Goal: Task Accomplishment & Management: Complete application form

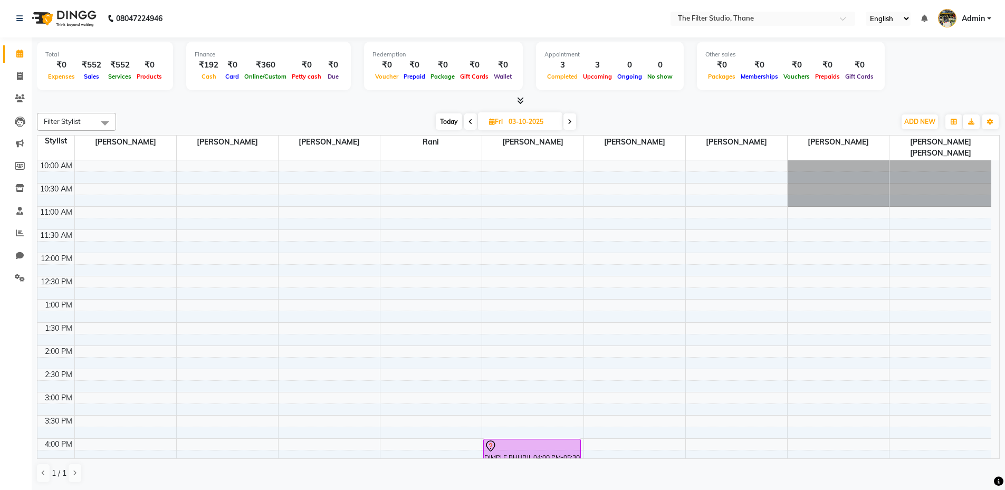
scroll to position [1, 0]
click at [22, 77] on icon at bounding box center [20, 76] width 6 height 8
select select "8024"
select select "service"
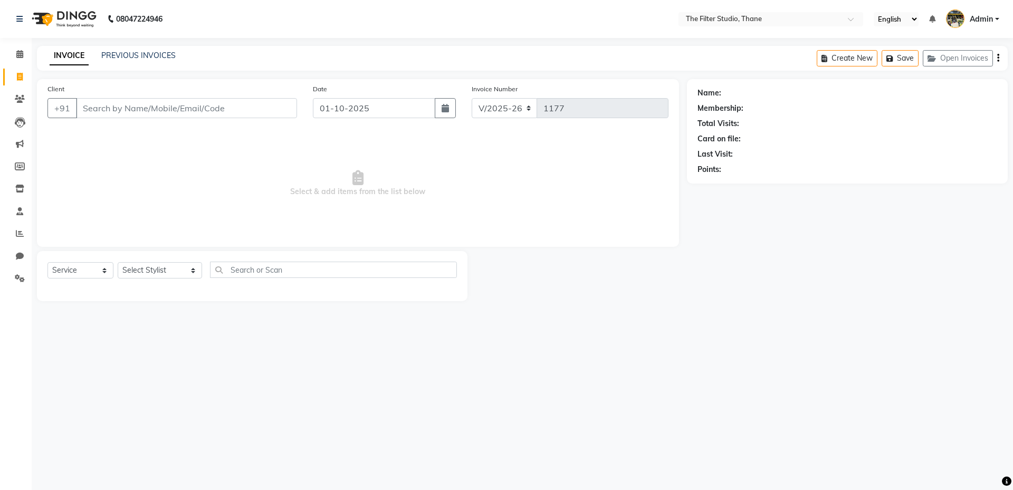
click at [102, 111] on input "Client" at bounding box center [186, 108] width 221 height 20
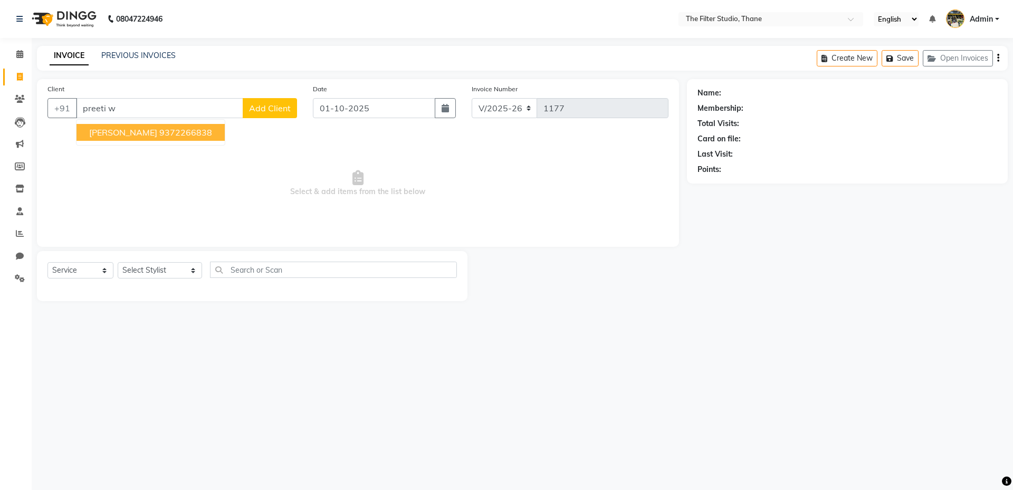
click at [130, 130] on span "[PERSON_NAME]" at bounding box center [123, 132] width 68 height 11
type input "9372266838"
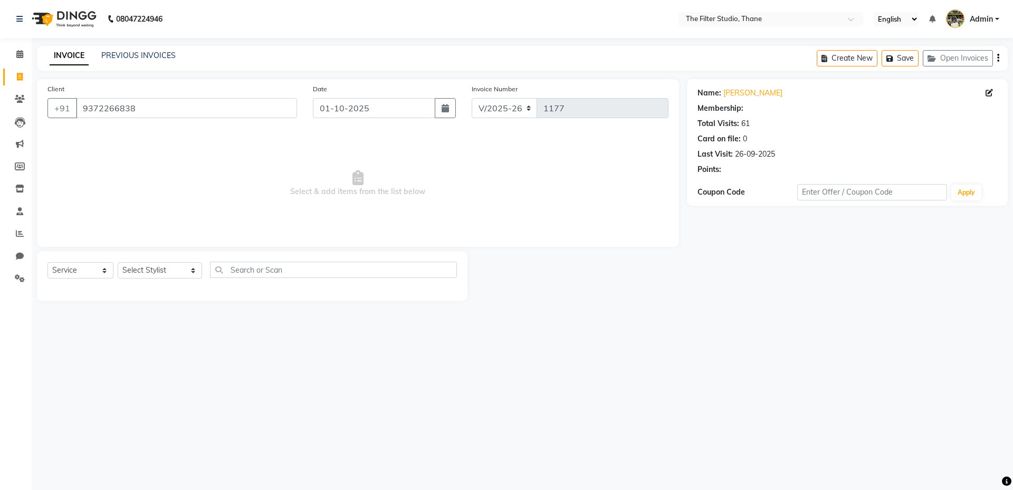
select select "1: Object"
click at [238, 273] on input "text" at bounding box center [333, 270] width 247 height 16
click at [149, 271] on select "Select Stylist [PERSON_NAME] [PERSON_NAME] [PERSON_NAME] [PERSON_NAME] [PERSON_…" at bounding box center [160, 270] width 84 height 16
select select "72546"
click at [118, 262] on select "Select Stylist [PERSON_NAME] [PERSON_NAME] [PERSON_NAME] [PERSON_NAME] [PERSON_…" at bounding box center [160, 270] width 84 height 16
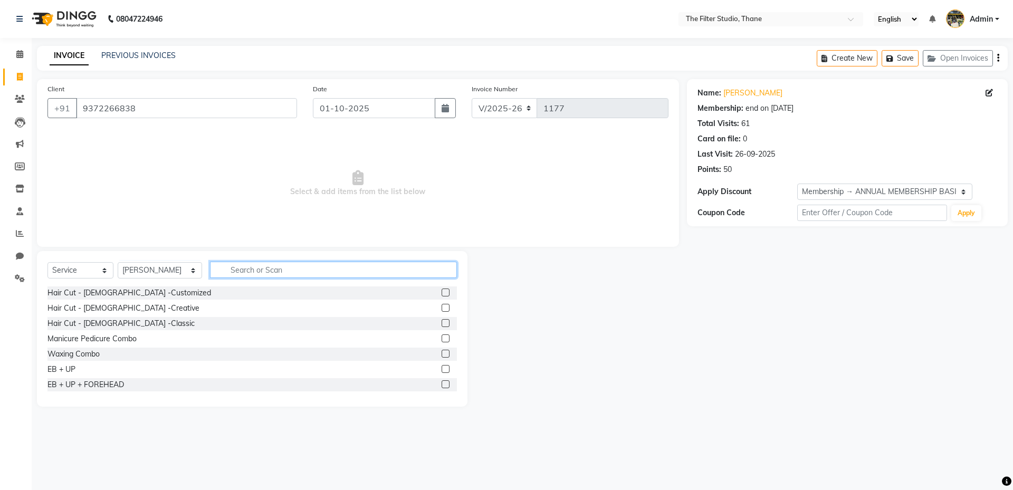
click at [237, 271] on input "text" at bounding box center [333, 270] width 247 height 16
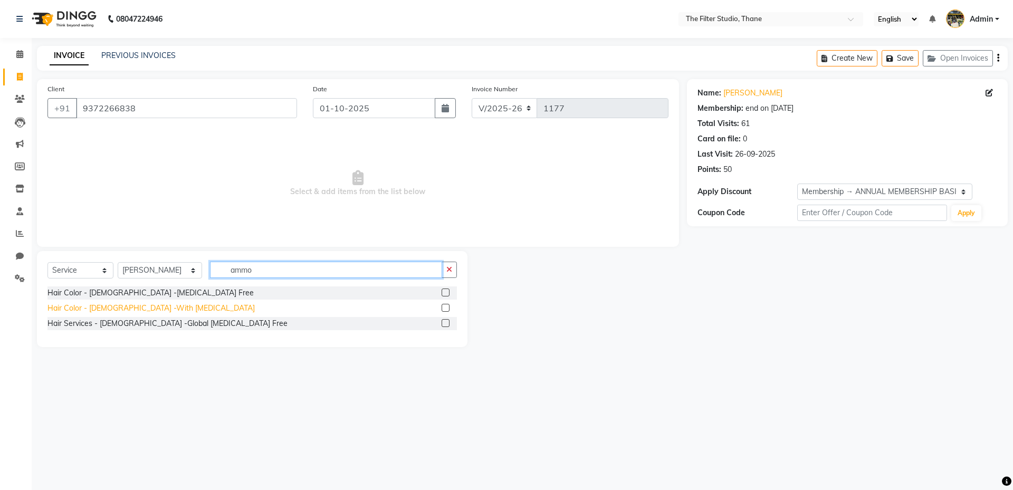
type input "ammo"
click at [150, 308] on div "Hair Color - [DEMOGRAPHIC_DATA] -With [MEDICAL_DATA]" at bounding box center [150, 308] width 207 height 11
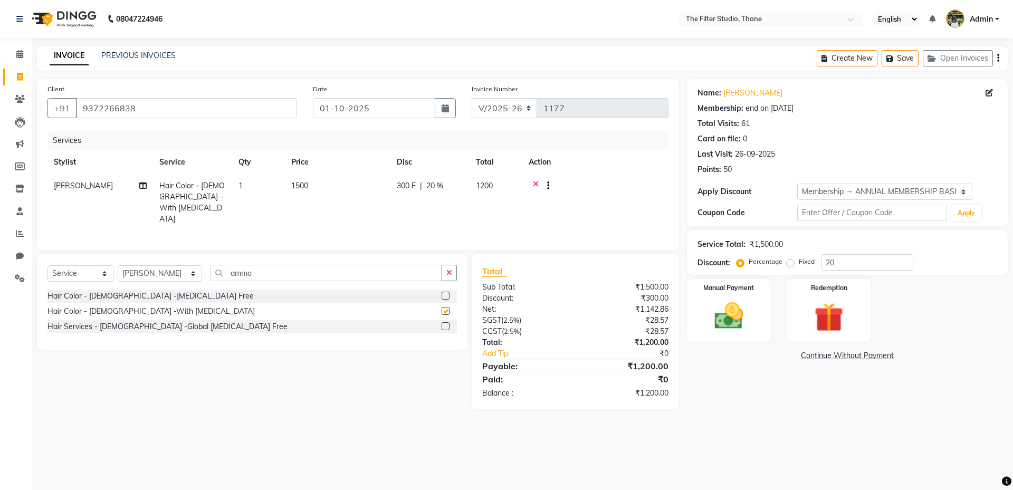
checkbox input "false"
click at [154, 268] on select "Select Stylist [PERSON_NAME] [PERSON_NAME] [PERSON_NAME] [PERSON_NAME] [PERSON_…" at bounding box center [160, 273] width 84 height 16
select select "74195"
click at [118, 265] on select "Select Stylist [PERSON_NAME] [PERSON_NAME] [PERSON_NAME] [PERSON_NAME] [PERSON_…" at bounding box center [160, 273] width 84 height 16
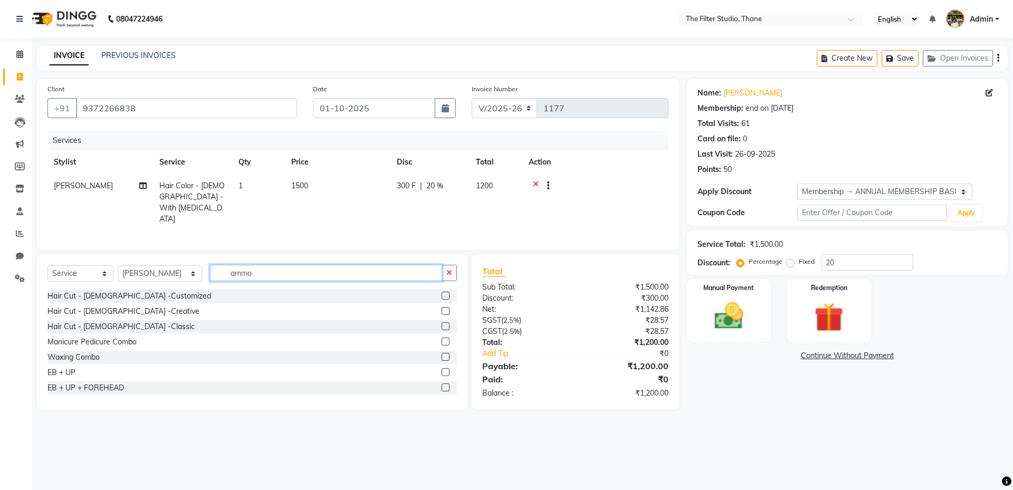
drag, startPoint x: 230, startPoint y: 273, endPoint x: 217, endPoint y: 275, distance: 14.0
click at [217, 275] on input "ammo" at bounding box center [326, 273] width 232 height 16
drag, startPoint x: 241, startPoint y: 274, endPoint x: 177, endPoint y: 274, distance: 63.8
click at [177, 274] on div "Select Service Product Membership Package Voucher Prepaid Gift Card Select Styl…" at bounding box center [251, 277] width 409 height 25
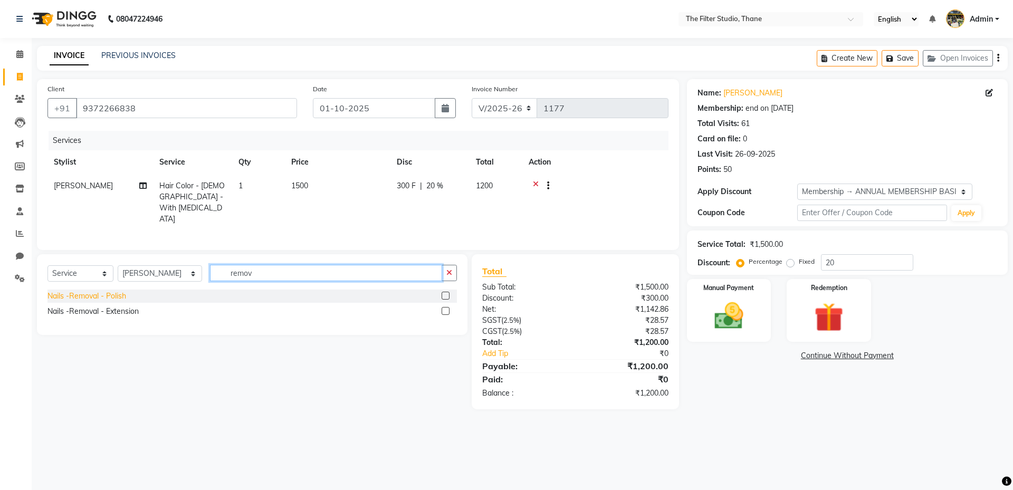
type input "remov"
click at [126, 292] on div "Nails -Removal - Polish" at bounding box center [86, 296] width 79 height 11
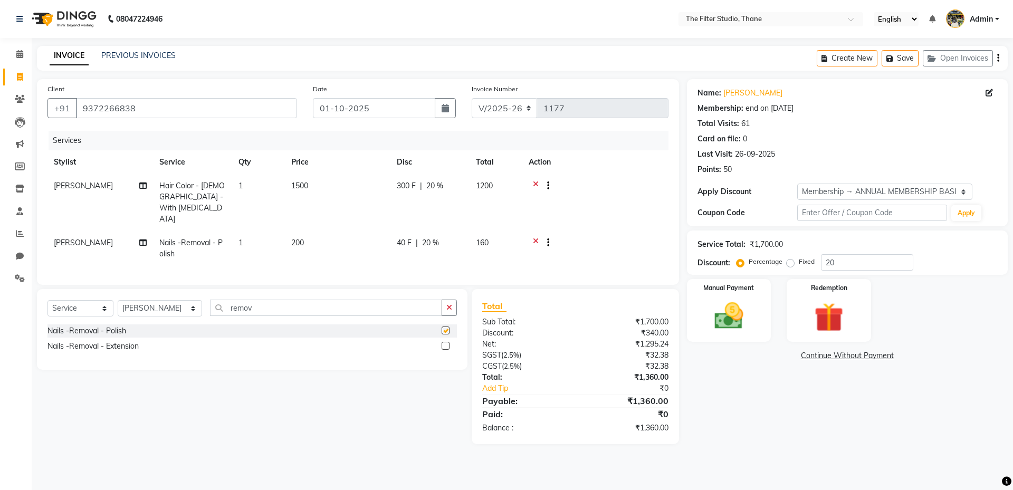
checkbox input "false"
click at [145, 300] on select "Select Stylist [PERSON_NAME] [PERSON_NAME] [PERSON_NAME] [PERSON_NAME] [PERSON_…" at bounding box center [160, 308] width 84 height 16
select select "74194"
click at [118, 300] on select "Select Stylist [PERSON_NAME] [PERSON_NAME] [PERSON_NAME] [PERSON_NAME] [PERSON_…" at bounding box center [160, 308] width 84 height 16
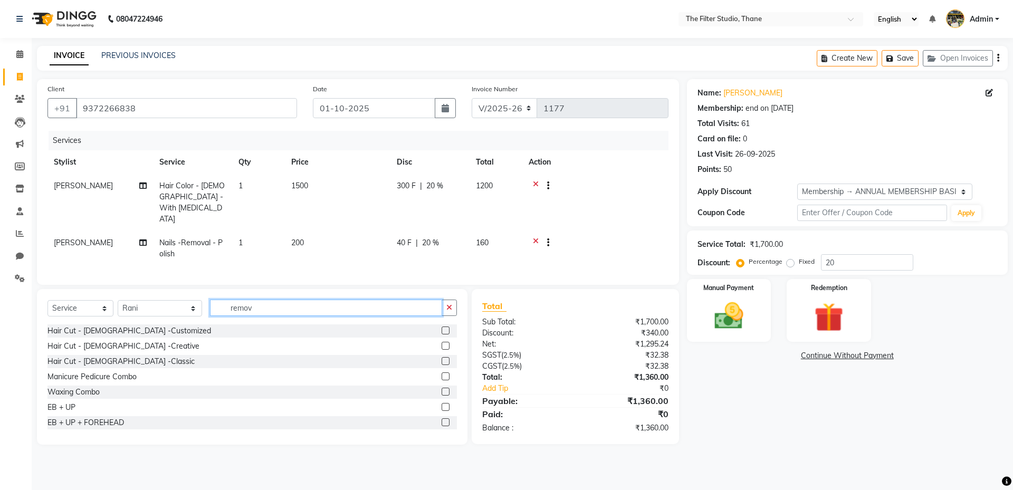
drag, startPoint x: 206, startPoint y: 294, endPoint x: 181, endPoint y: 294, distance: 24.8
click at [184, 300] on div "Select Service Product Membership Package Voucher Prepaid Gift Card Select Styl…" at bounding box center [251, 312] width 409 height 25
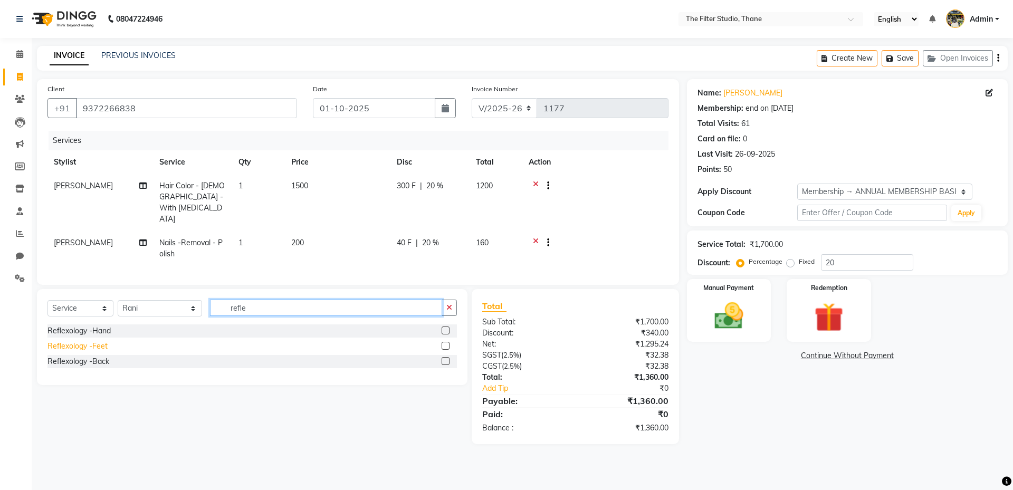
type input "refle"
click at [91, 341] on div "Reflexology -Feet" at bounding box center [77, 346] width 60 height 11
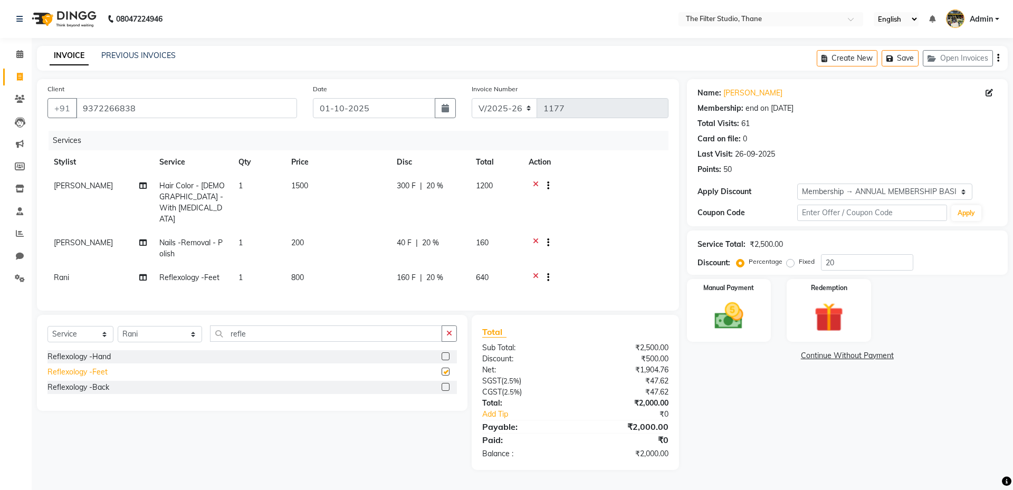
checkbox input "false"
click at [444, 237] on div "40 F | 20 %" at bounding box center [430, 242] width 66 height 11
select select "74195"
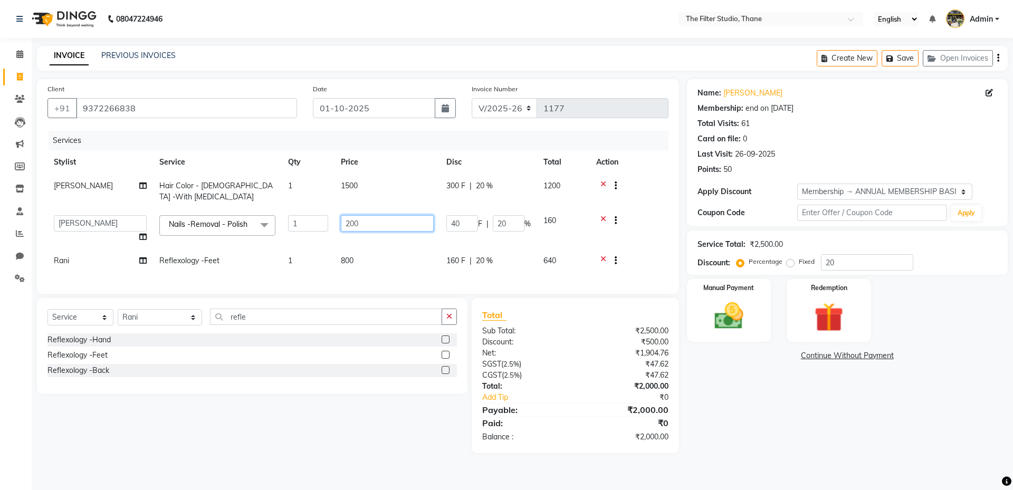
drag, startPoint x: 419, startPoint y: 227, endPoint x: 312, endPoint y: 217, distance: 107.6
click at [312, 217] on tr "[PERSON_NAME] Gayatri [PERSON_NAME] [PERSON_NAME] [PERSON_NAME] [PERSON_NAME] […" at bounding box center [357, 229] width 621 height 40
type input "100"
drag, startPoint x: 858, startPoint y: 442, endPoint x: 848, endPoint y: 444, distance: 10.2
click at [850, 444] on div "Name: [PERSON_NAME] Membership: end on [DATE] Total Visits: 61 Card on file: 0 …" at bounding box center [851, 266] width 329 height 374
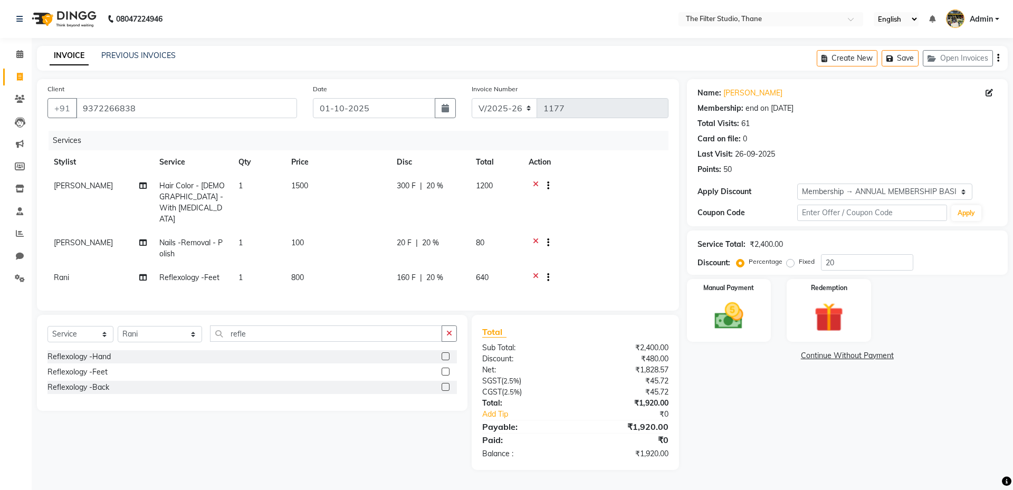
click at [412, 237] on div "20 F | 20 %" at bounding box center [430, 242] width 66 height 11
select select "74195"
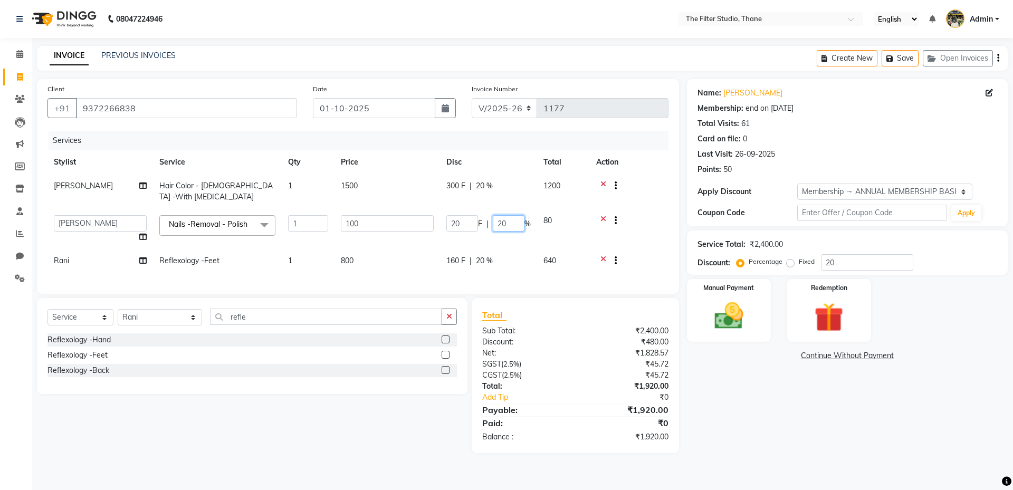
drag, startPoint x: 505, startPoint y: 224, endPoint x: 463, endPoint y: 224, distance: 42.7
click at [463, 224] on div "20 F | 20 %" at bounding box center [488, 223] width 84 height 16
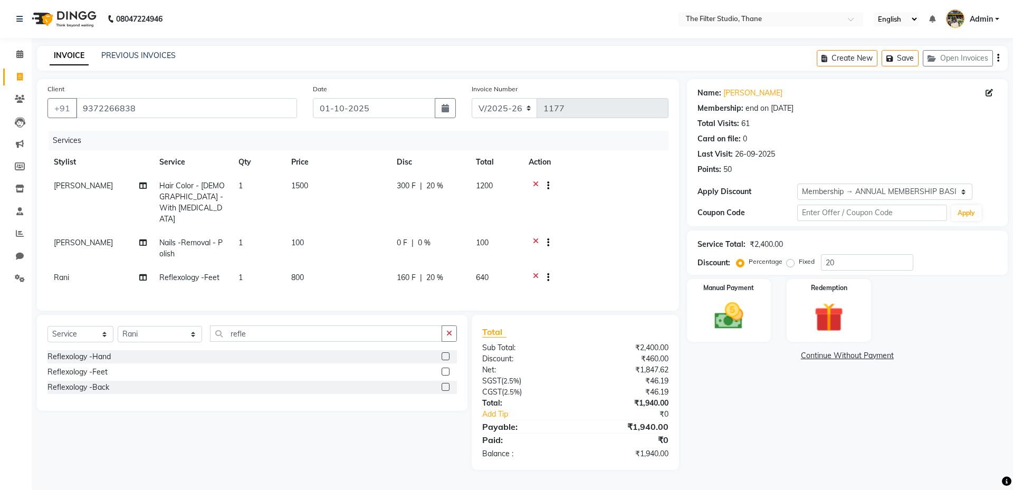
click at [845, 457] on main "INVOICE PREVIOUS INVOICES Create New Save Open Invoices Client [PHONE_NUMBER] D…" at bounding box center [522, 266] width 981 height 440
click at [737, 313] on img at bounding box center [728, 316] width 49 height 35
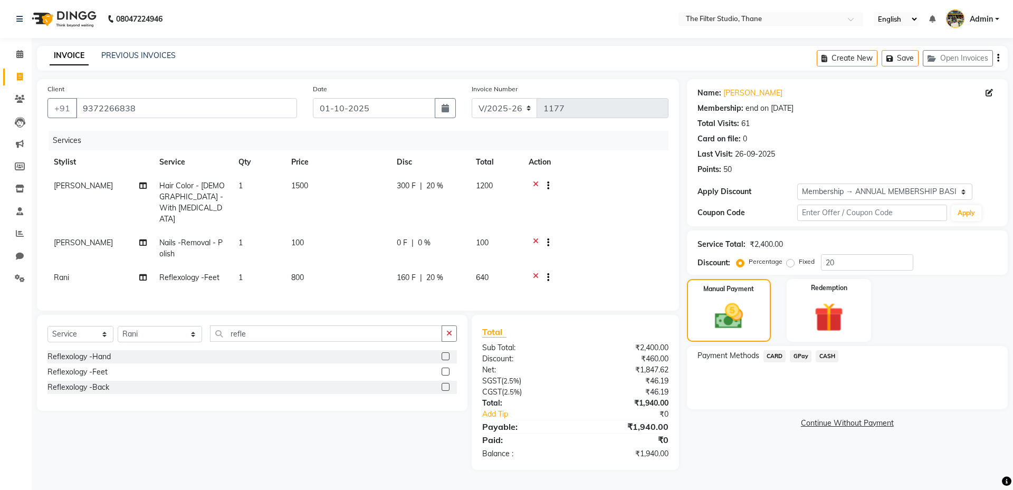
click at [801, 359] on span "GPay" at bounding box center [801, 356] width 22 height 12
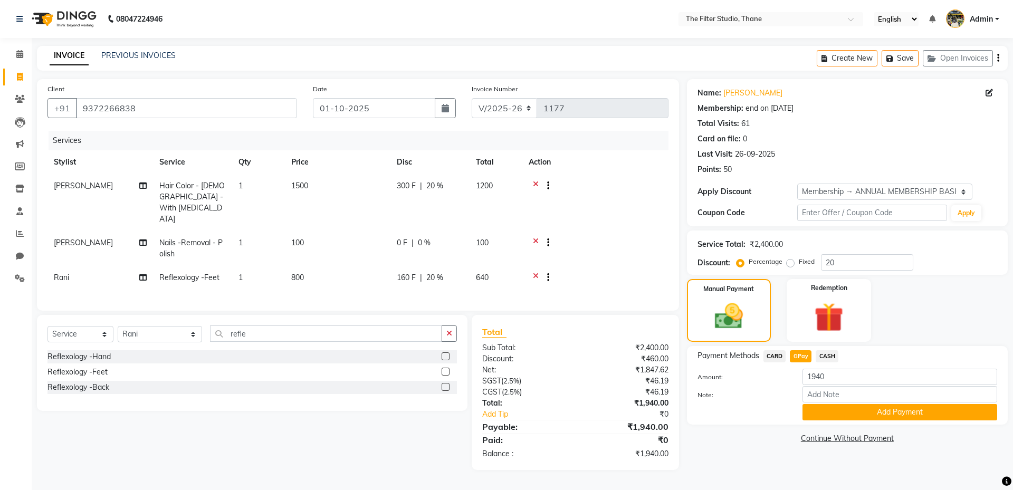
click at [771, 358] on span "CARD" at bounding box center [774, 356] width 23 height 12
click at [797, 357] on span "GPay" at bounding box center [801, 356] width 22 height 12
click at [868, 415] on button "Add Payment" at bounding box center [899, 412] width 195 height 16
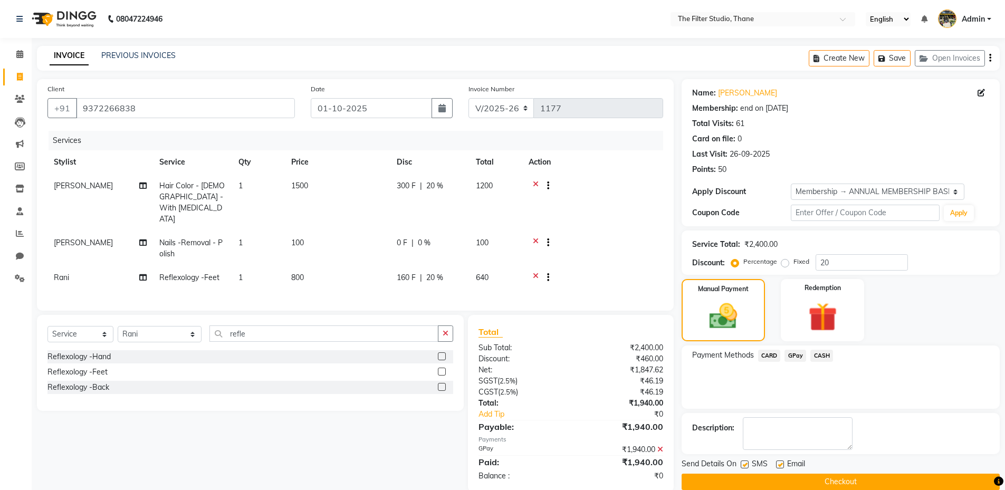
click at [745, 464] on label at bounding box center [745, 464] width 8 height 8
click at [745, 464] on input "checkbox" at bounding box center [744, 465] width 7 height 7
checkbox input "false"
click at [825, 481] on button "Checkout" at bounding box center [840, 482] width 318 height 16
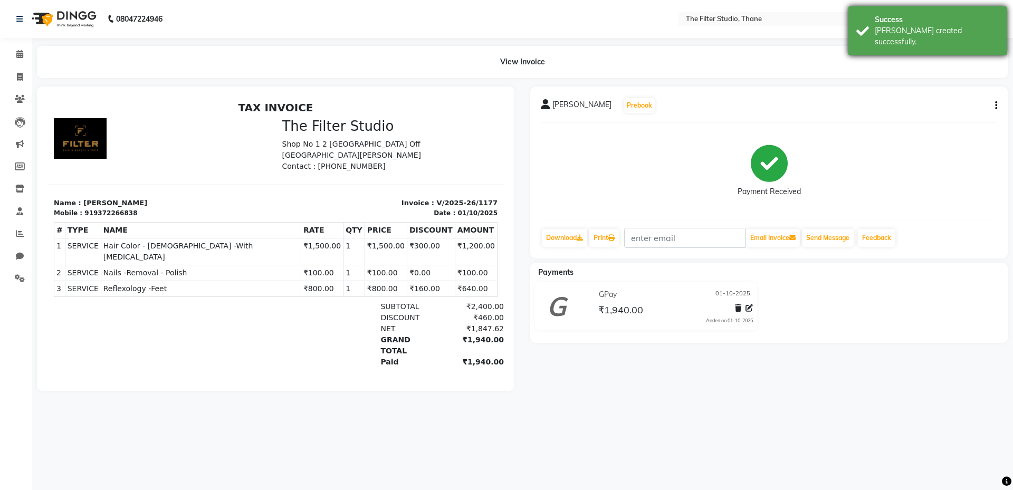
click at [942, 27] on div "[PERSON_NAME] created successfully." at bounding box center [936, 36] width 124 height 22
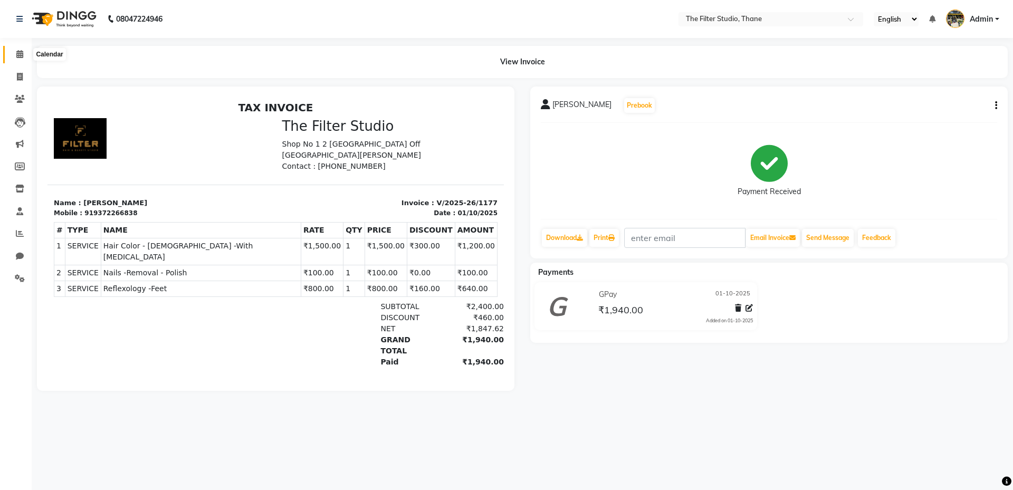
click at [18, 57] on icon at bounding box center [19, 54] width 7 height 8
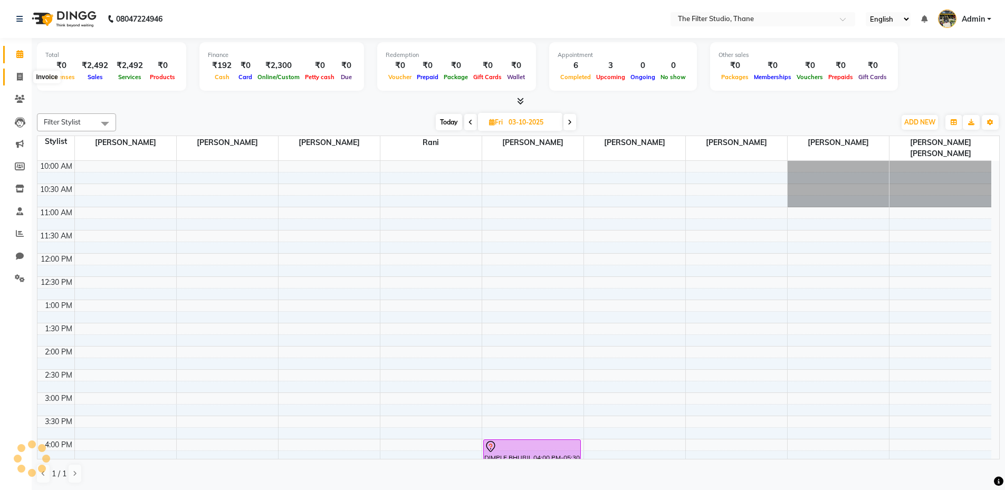
click at [17, 75] on icon at bounding box center [20, 77] width 6 height 8
select select "service"
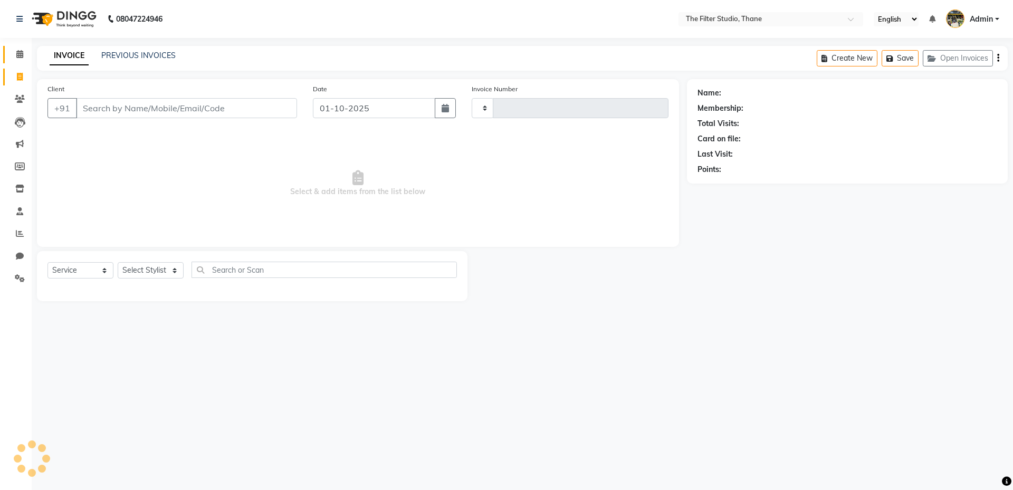
type input "1178"
select select "8024"
click at [19, 59] on span at bounding box center [20, 55] width 18 height 12
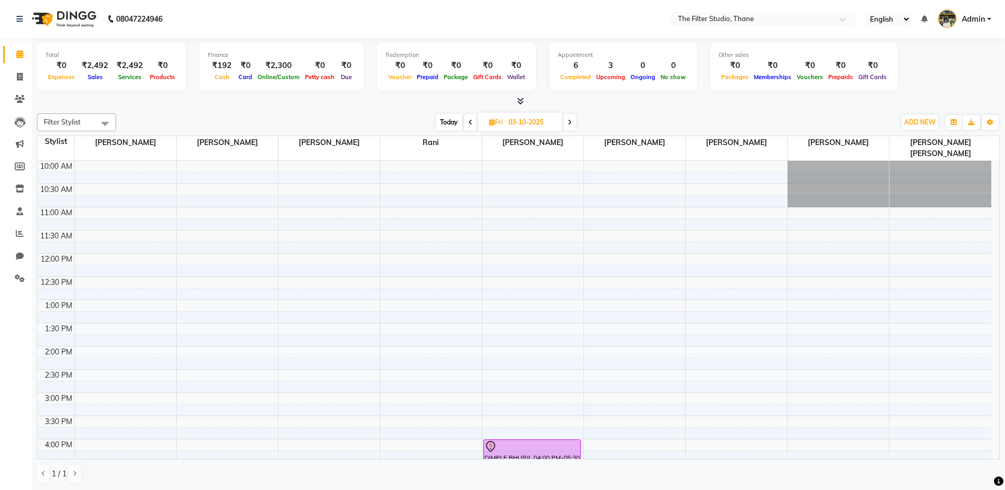
click at [454, 121] on span "Today" at bounding box center [449, 122] width 26 height 16
type input "01-10-2025"
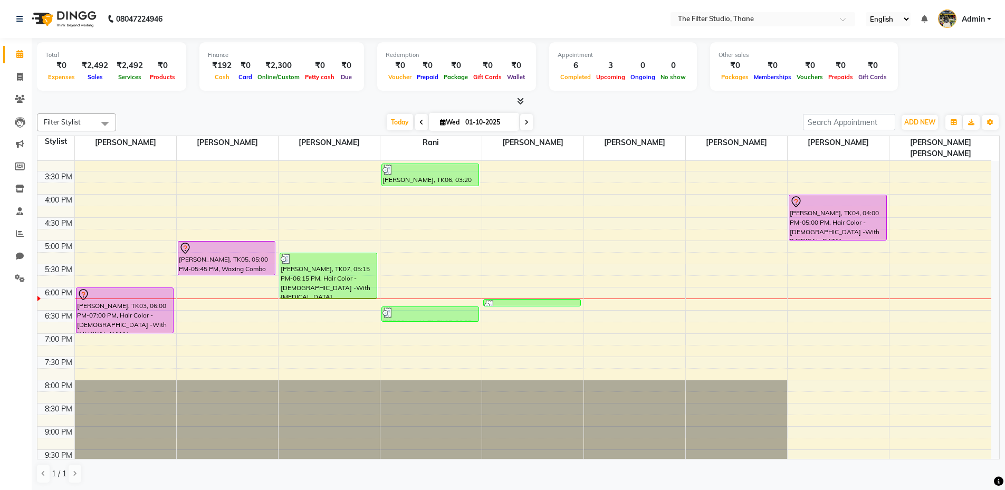
scroll to position [249, 0]
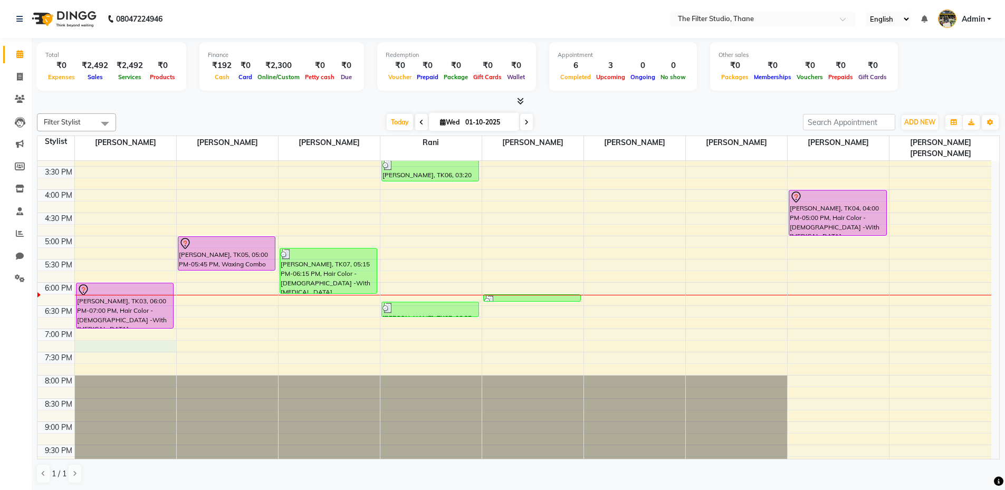
click at [116, 334] on div "10:00 AM 10:30 AM 11:00 AM 11:30 AM 12:00 PM 12:30 PM 1:00 PM 1:30 PM 2:00 PM 2…" at bounding box center [514, 235] width 954 height 649
select select "72544"
select select "tentative"
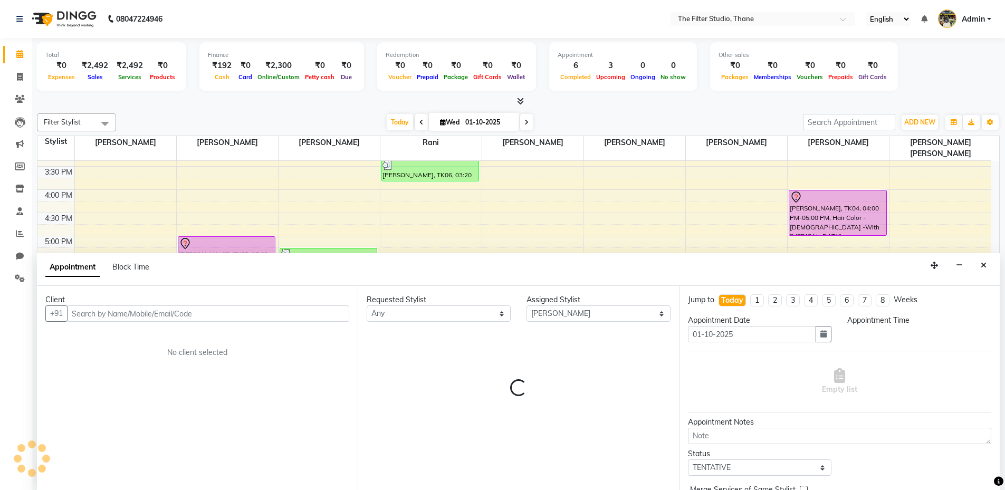
scroll to position [1, 0]
select select "1155"
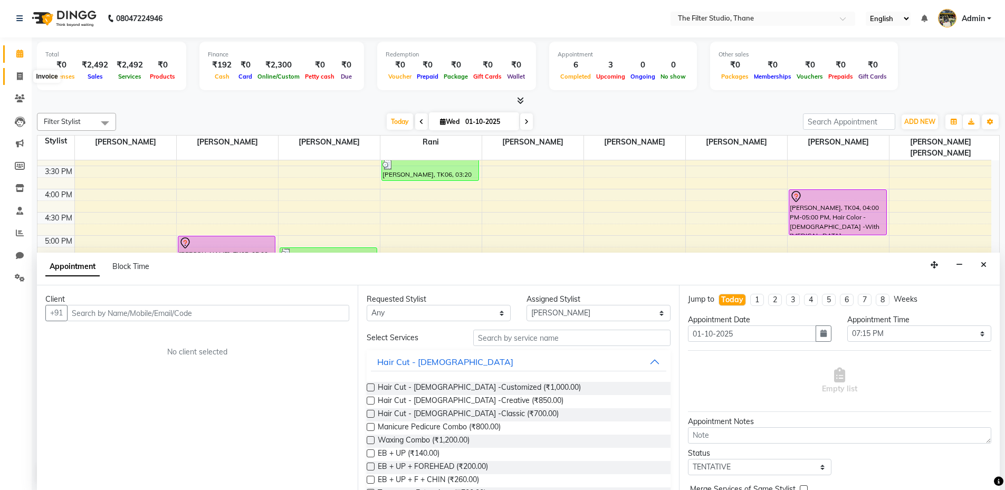
click at [21, 78] on icon at bounding box center [20, 76] width 6 height 8
select select "8024"
select select "service"
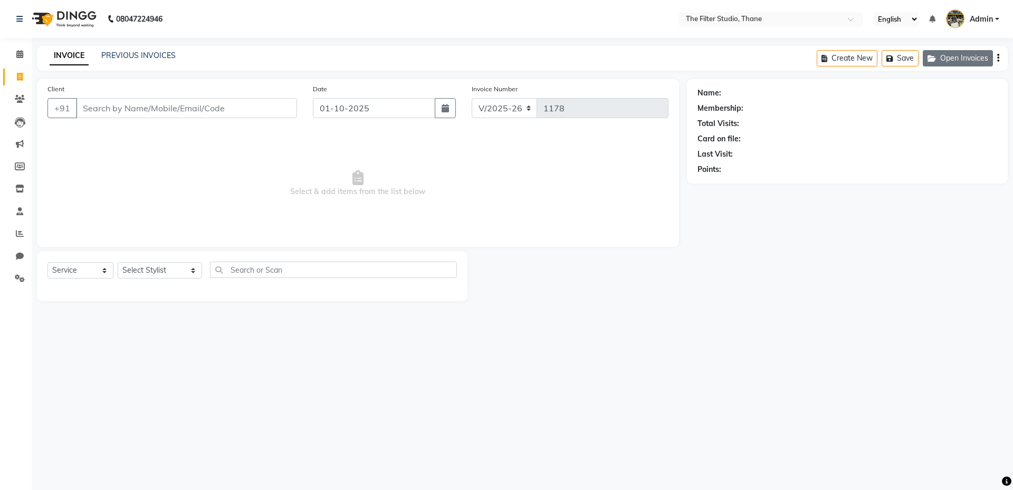
click at [944, 63] on button "Open Invoices" at bounding box center [957, 58] width 70 height 16
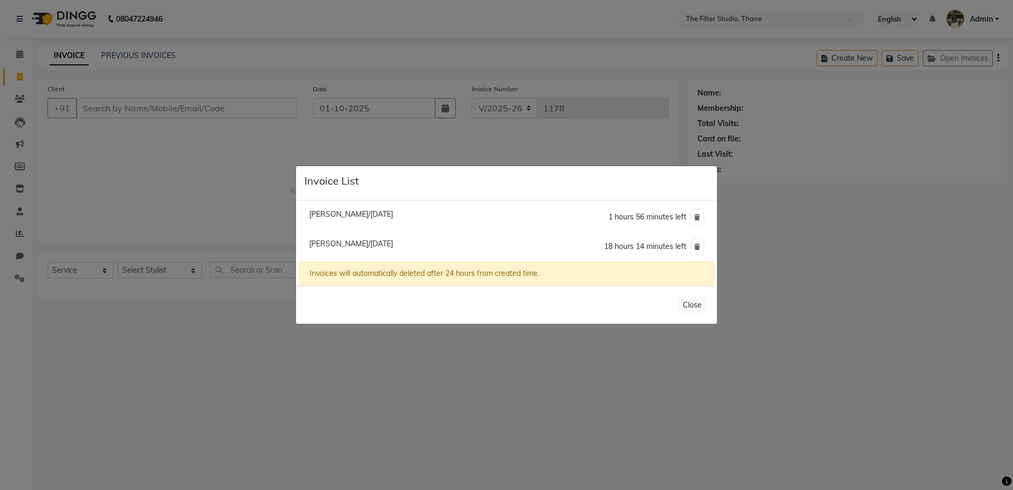
click at [381, 243] on span "[PERSON_NAME]/[DATE]" at bounding box center [351, 243] width 84 height 9
type input "9833143763"
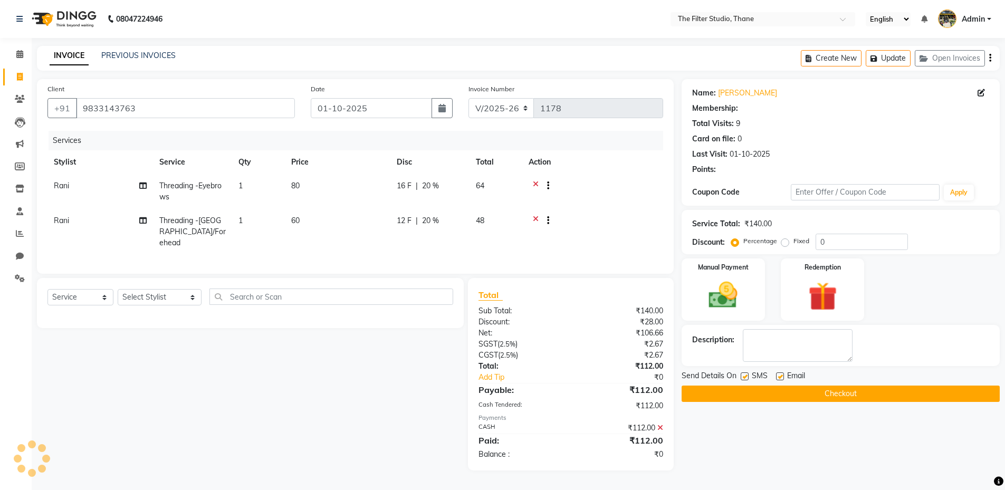
type input "20"
select select "1: Object"
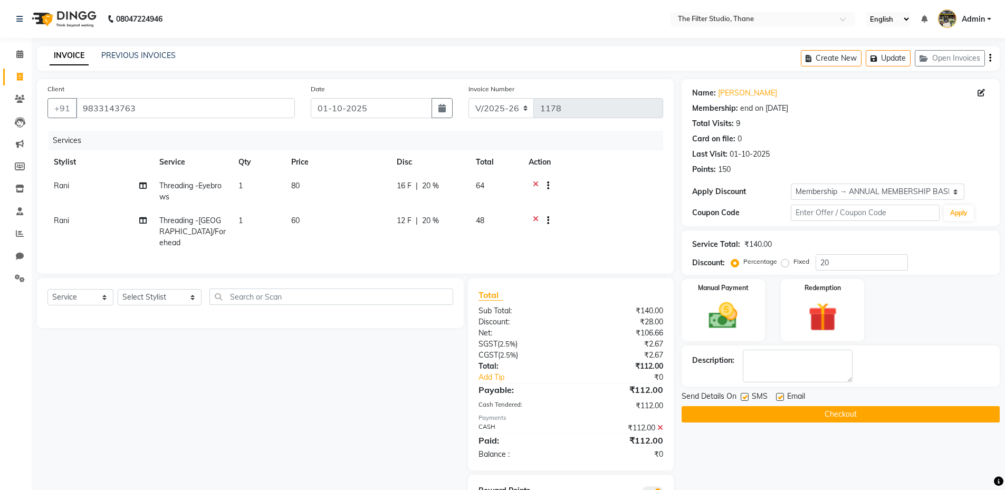
click at [143, 48] on div "INVOICE PREVIOUS INVOICES Create New Update Open Invoices" at bounding box center [518, 58] width 963 height 25
click at [142, 49] on div "INVOICE PREVIOUS INVOICES Create New Update Open Invoices" at bounding box center [518, 58] width 963 height 25
click at [142, 56] on link "PREVIOUS INVOICES" at bounding box center [138, 55] width 74 height 9
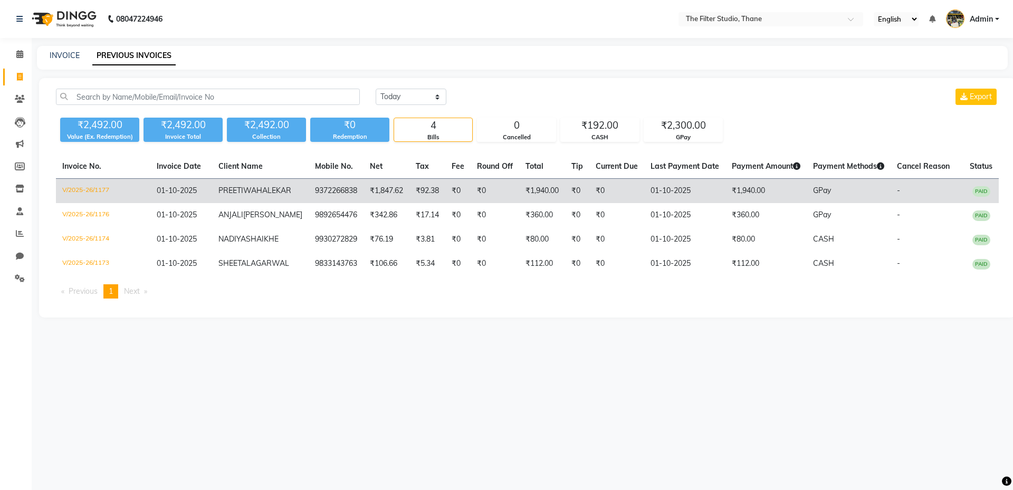
click at [259, 189] on td "[PERSON_NAME]" at bounding box center [260, 191] width 97 height 25
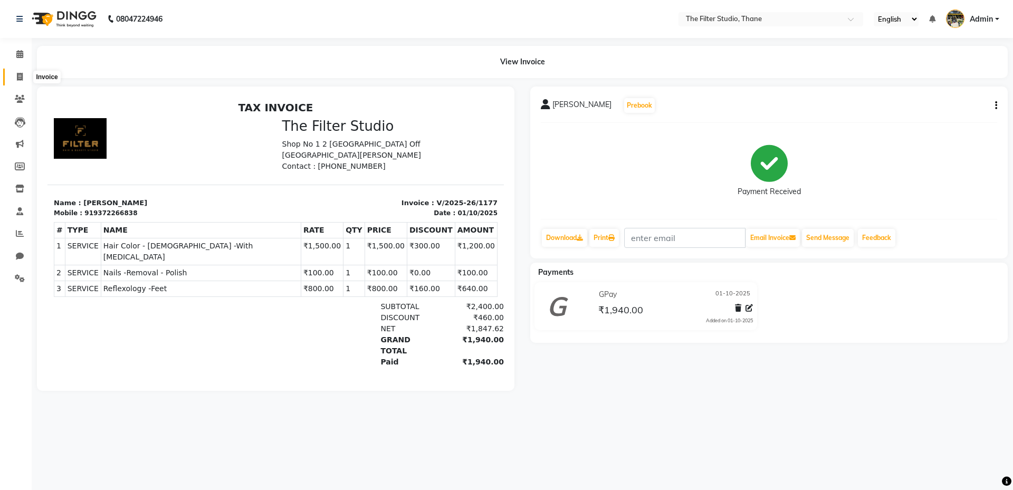
click at [18, 83] on link "Invoice" at bounding box center [15, 77] width 25 height 17
select select "service"
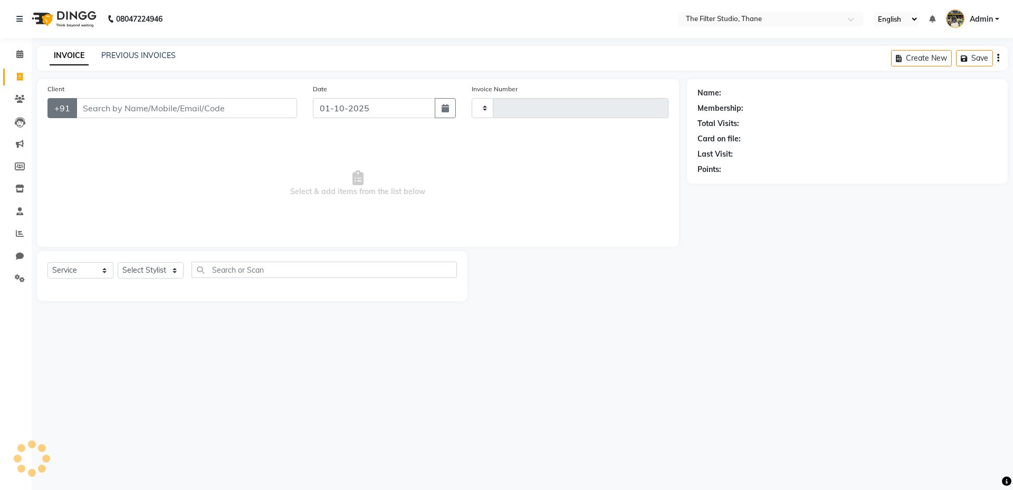
type input "1178"
select select "8024"
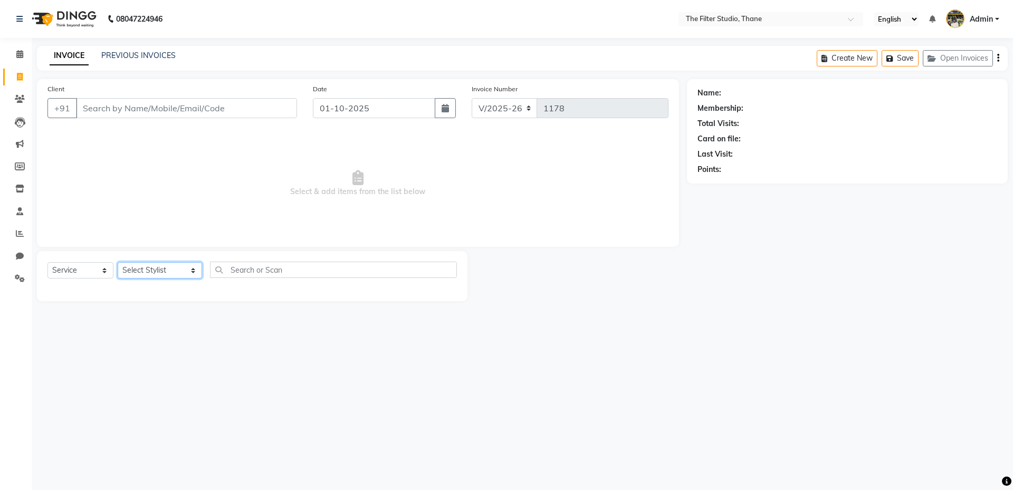
drag, startPoint x: 176, startPoint y: 272, endPoint x: 176, endPoint y: 277, distance: 5.3
click at [176, 272] on select "Select Stylist [PERSON_NAME] [PERSON_NAME] [PERSON_NAME] [PERSON_NAME] [PERSON_…" at bounding box center [160, 270] width 84 height 16
select select "79372"
click at [118, 262] on select "Select Stylist [PERSON_NAME] [PERSON_NAME] [PERSON_NAME] [PERSON_NAME] [PERSON_…" at bounding box center [160, 270] width 84 height 16
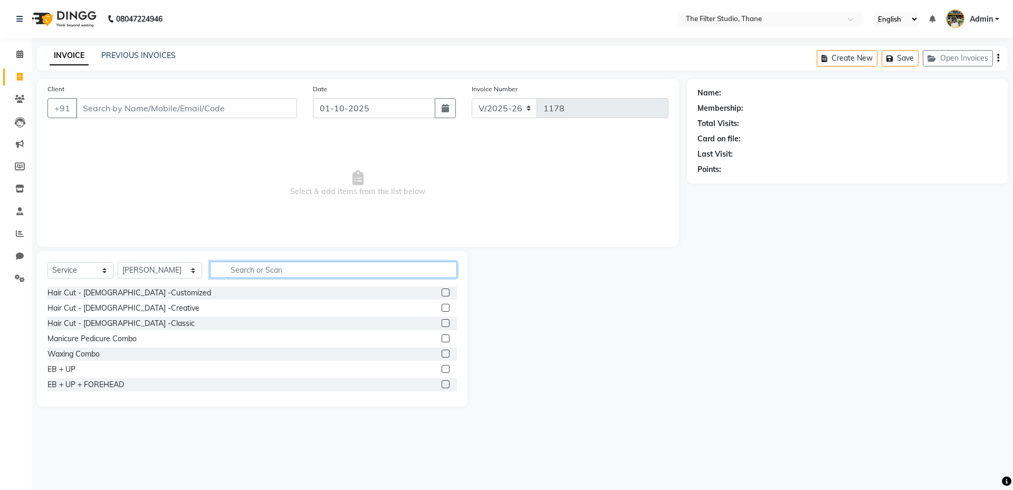
click at [219, 269] on input "text" at bounding box center [333, 270] width 247 height 16
type input "r"
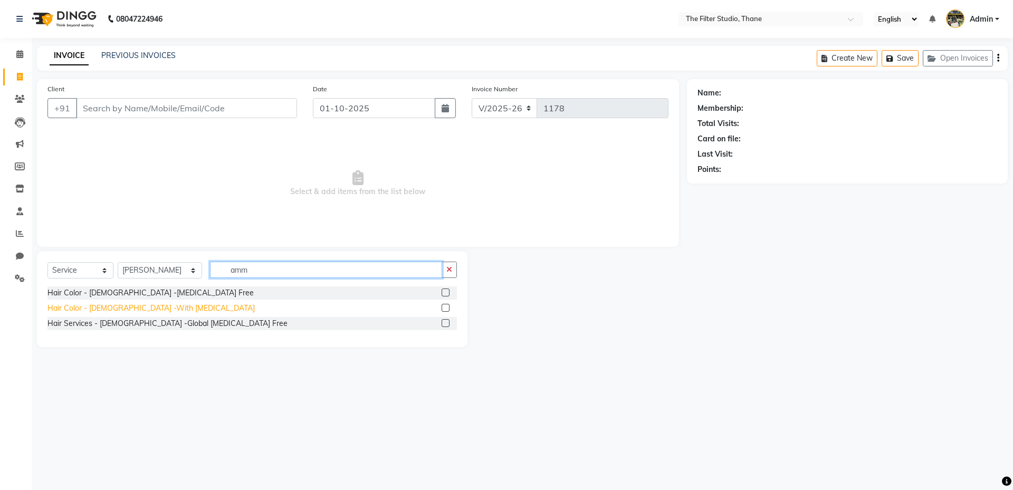
type input "amm"
click at [142, 307] on div "Hair Color - [DEMOGRAPHIC_DATA] -With [MEDICAL_DATA]" at bounding box center [150, 308] width 207 height 11
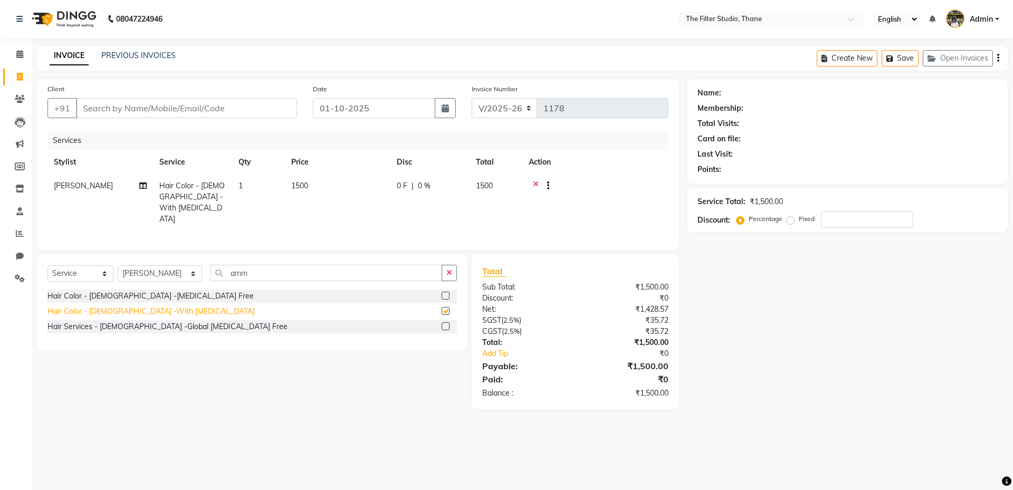
checkbox input "false"
click at [122, 108] on input "Client" at bounding box center [186, 108] width 221 height 20
type input "a"
type input "0"
type input "a"
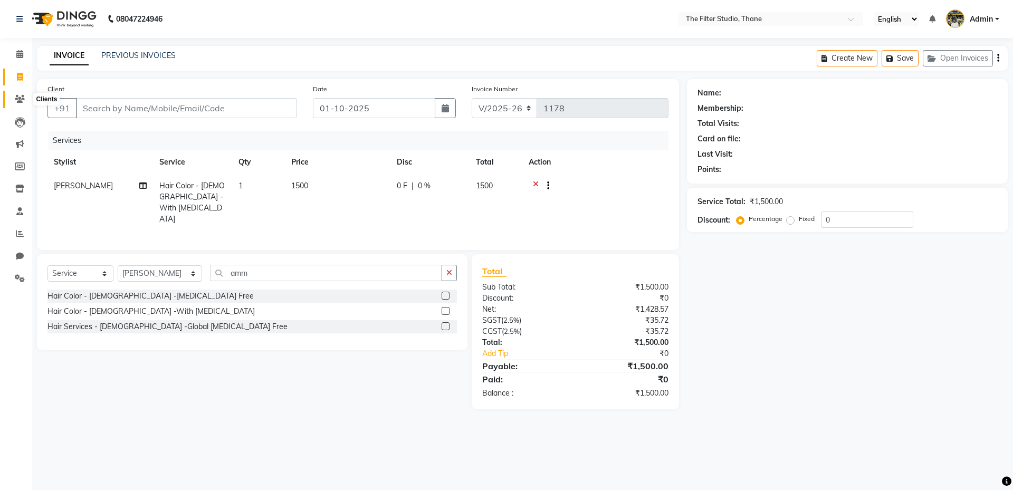
click at [19, 97] on icon at bounding box center [20, 99] width 10 height 8
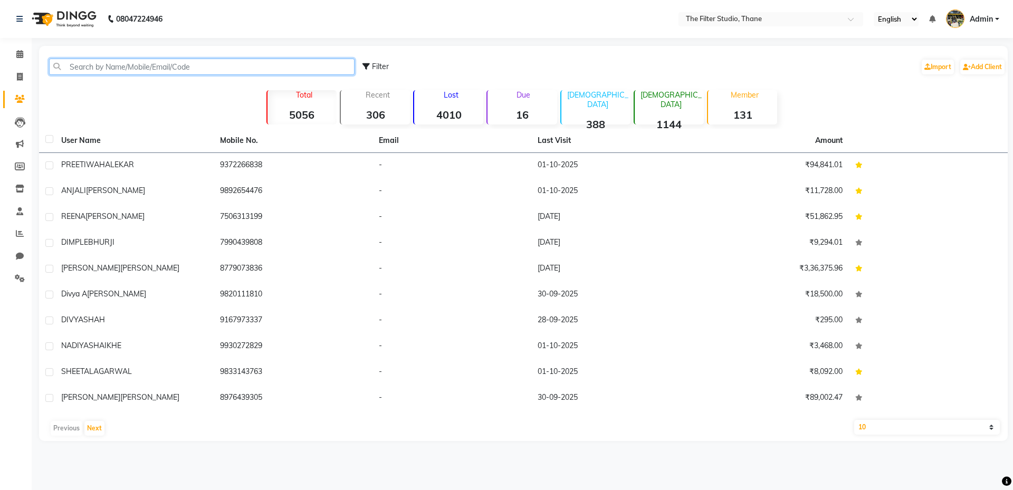
click at [117, 63] on input "text" at bounding box center [201, 67] width 305 height 16
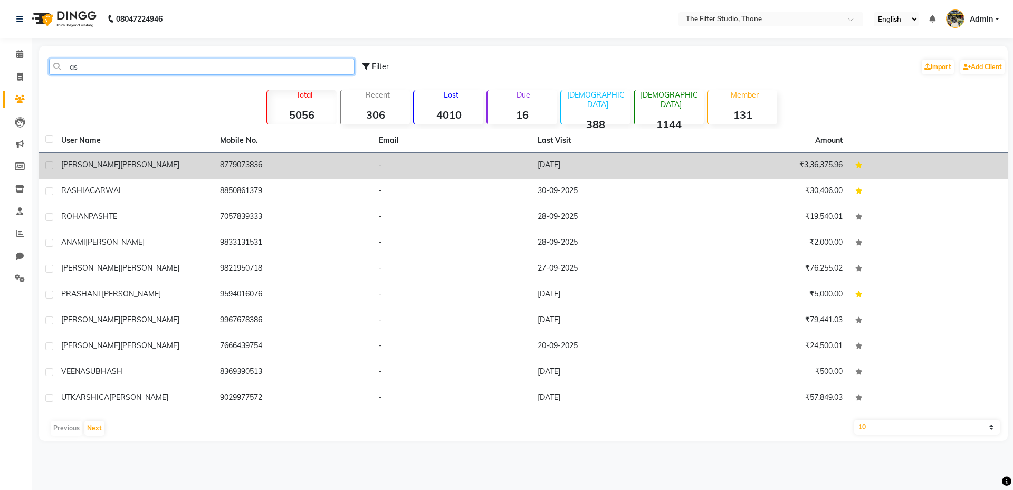
type input "as"
click at [248, 168] on td "8779073836" at bounding box center [293, 166] width 159 height 26
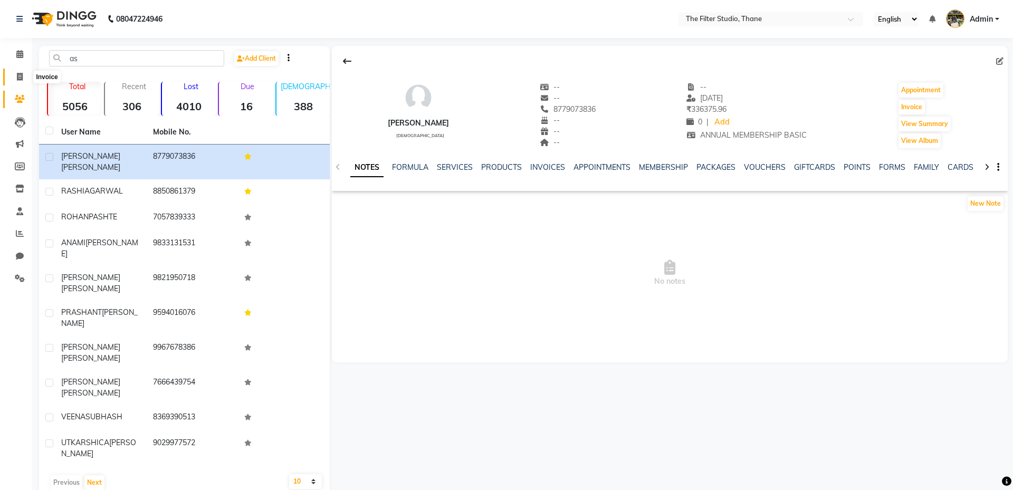
click at [17, 81] on span at bounding box center [20, 77] width 18 height 12
select select "service"
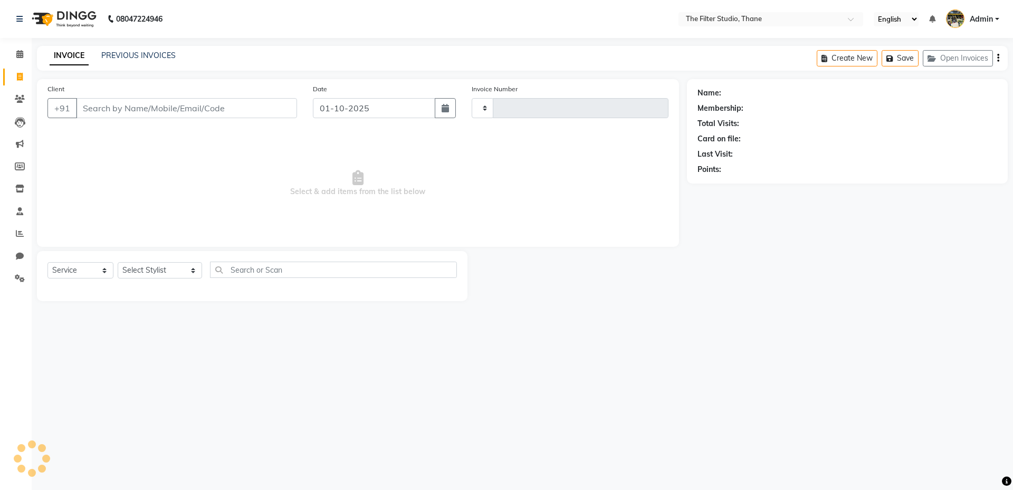
click at [123, 108] on input "Client" at bounding box center [186, 108] width 221 height 20
type input "1178"
select select "8024"
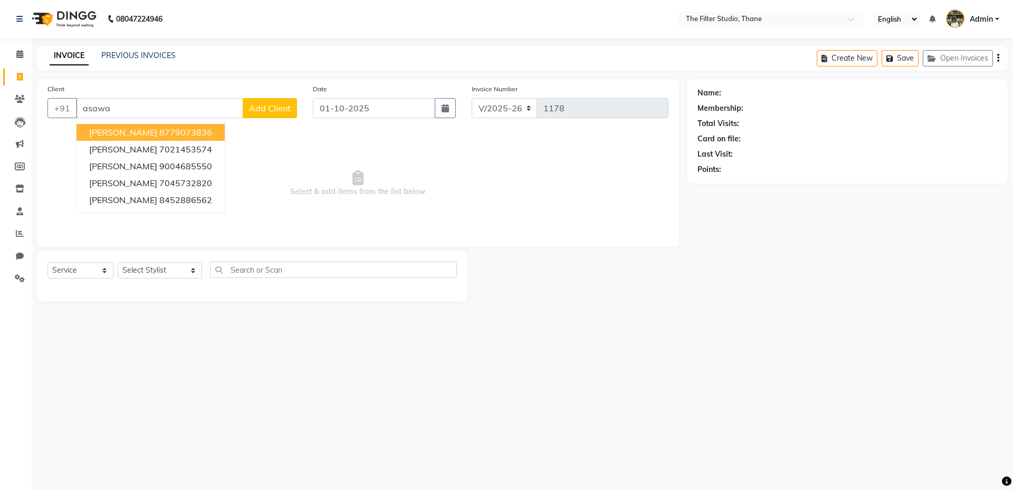
click at [198, 132] on ngb-highlight "8779073836" at bounding box center [185, 132] width 53 height 11
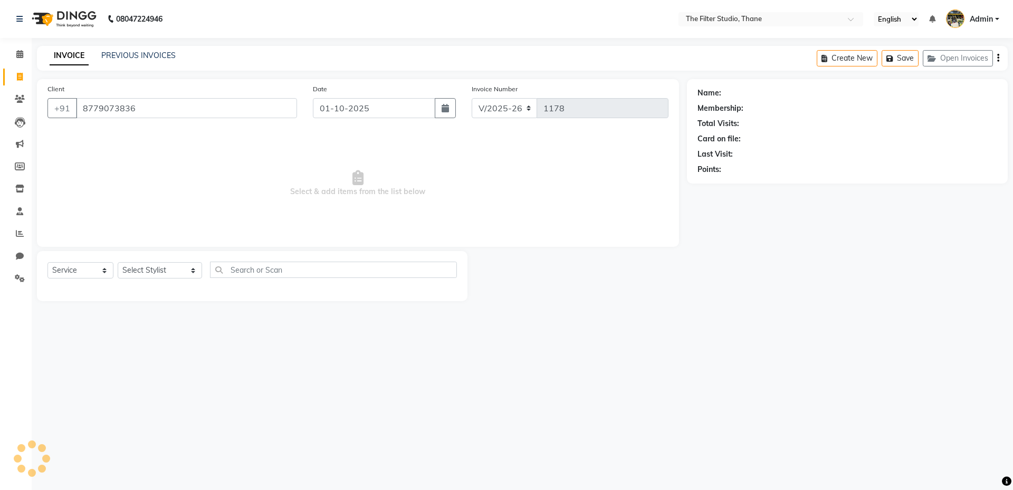
type input "8779073836"
select select "1: Object"
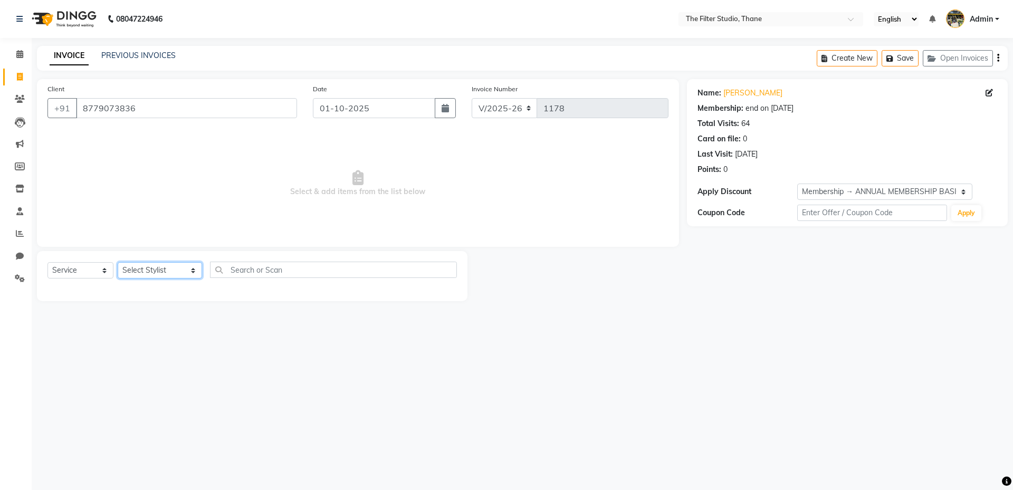
click at [176, 268] on select "Select Stylist [PERSON_NAME] [PERSON_NAME] [PERSON_NAME] [PERSON_NAME] [PERSON_…" at bounding box center [160, 270] width 84 height 16
select select "72545"
click at [118, 262] on select "Select Stylist [PERSON_NAME] [PERSON_NAME] [PERSON_NAME] [PERSON_NAME] [PERSON_…" at bounding box center [160, 270] width 84 height 16
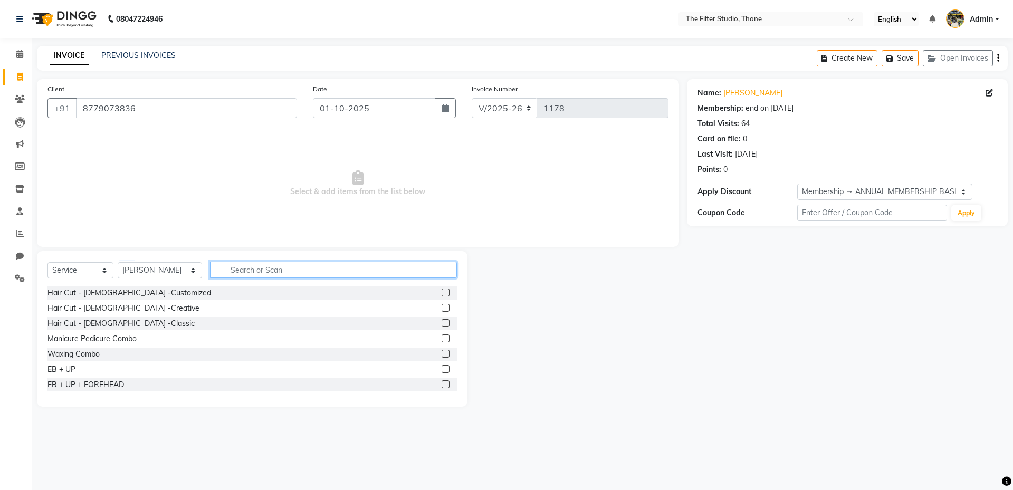
click at [219, 270] on input "text" at bounding box center [333, 270] width 247 height 16
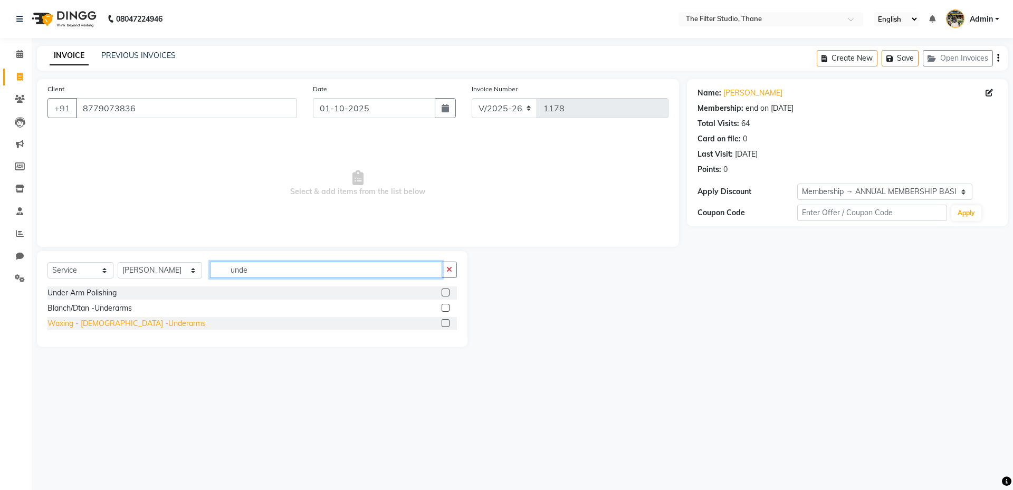
type input "unde"
click at [123, 323] on div "Waxing - [DEMOGRAPHIC_DATA] -Underarms" at bounding box center [126, 323] width 158 height 11
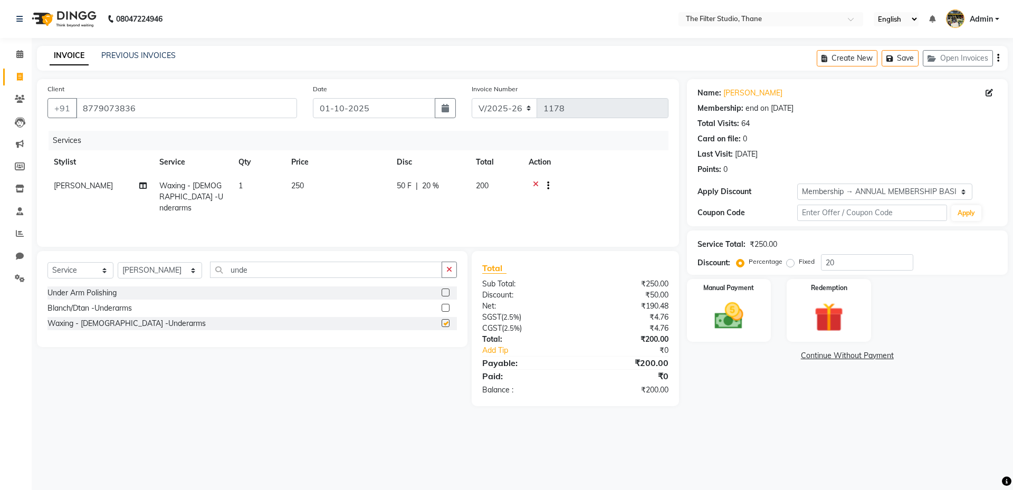
checkbox input "false"
drag, startPoint x: 255, startPoint y: 271, endPoint x: 165, endPoint y: 270, distance: 89.7
click at [165, 270] on div "Select Service Product Membership Package Voucher Prepaid Gift Card Select Styl…" at bounding box center [251, 274] width 409 height 25
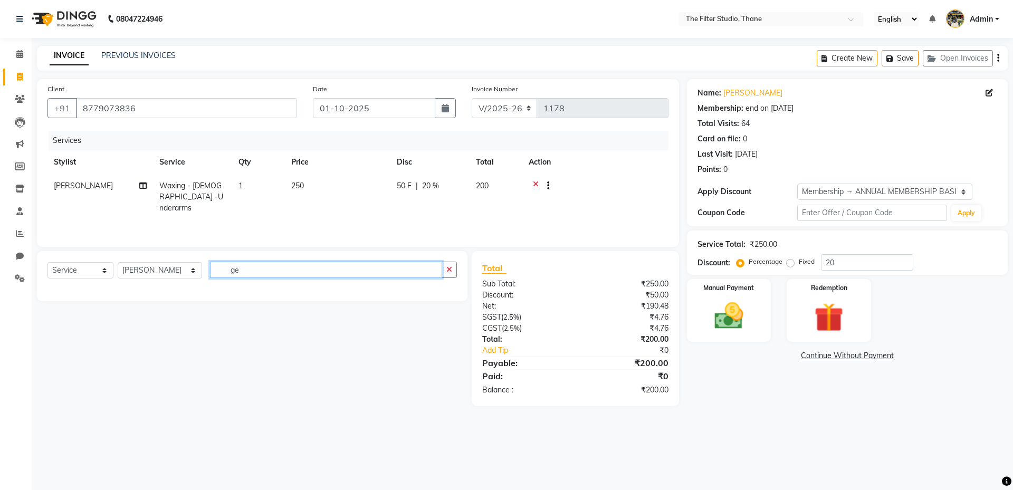
type input "g"
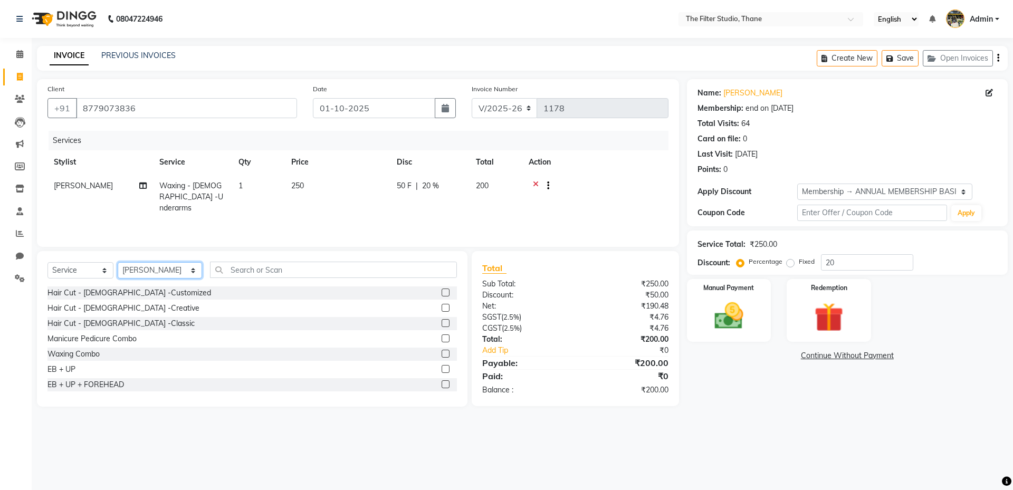
click at [172, 270] on select "Select Stylist [PERSON_NAME] [PERSON_NAME] [PERSON_NAME] [PERSON_NAME] [PERSON_…" at bounding box center [160, 270] width 84 height 16
select select "74195"
click at [118, 262] on select "Select Stylist [PERSON_NAME] [PERSON_NAME] [PERSON_NAME] [PERSON_NAME] [PERSON_…" at bounding box center [160, 270] width 84 height 16
click at [219, 272] on input "text" at bounding box center [333, 270] width 247 height 16
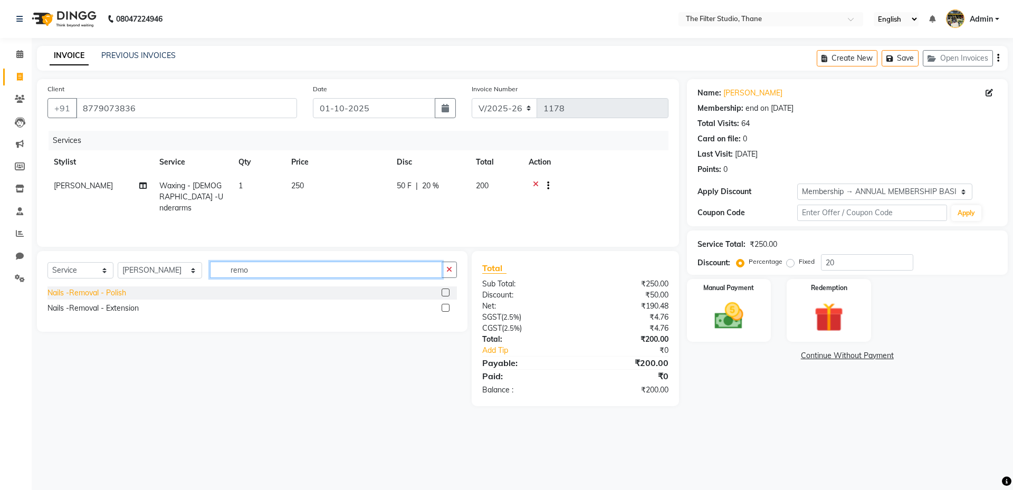
type input "remo"
click at [100, 293] on div "Nails -Removal - Polish" at bounding box center [86, 292] width 79 height 11
checkbox input "false"
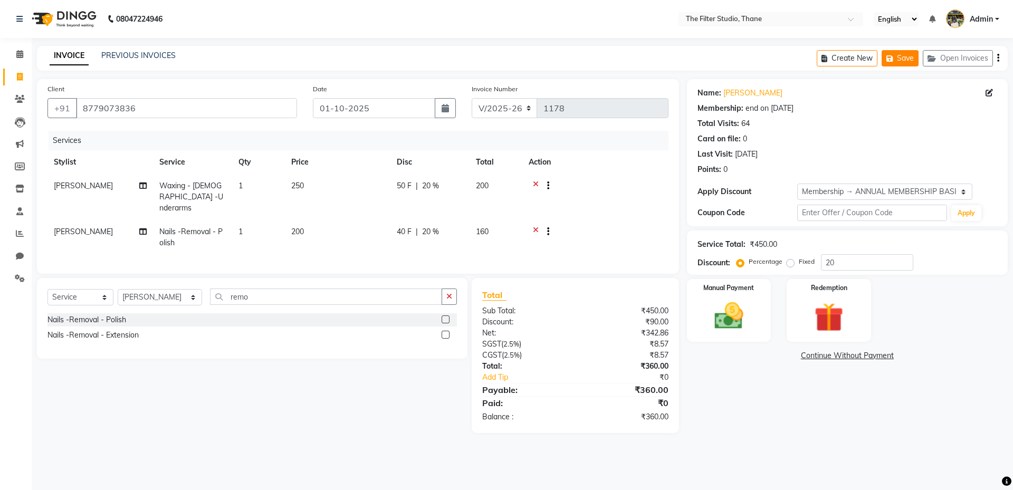
click at [887, 57] on icon "button" at bounding box center [891, 58] width 11 height 7
drag, startPoint x: 241, startPoint y: 291, endPoint x: 191, endPoint y: 303, distance: 51.6
click at [196, 302] on div "Select Service Product Membership Package Voucher Prepaid Gift Card Select Styl…" at bounding box center [251, 301] width 409 height 25
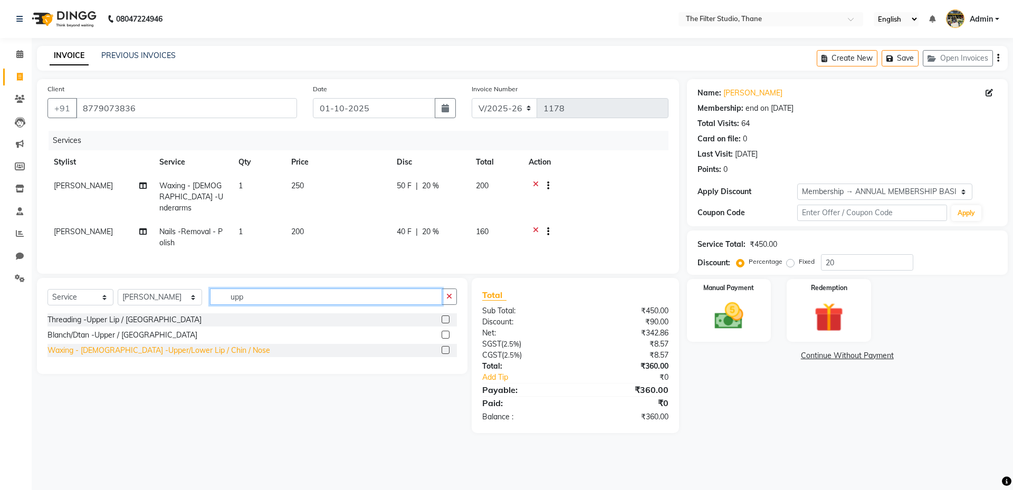
type input "upp"
click at [154, 348] on div "Waxing - [DEMOGRAPHIC_DATA] -Upper/Lower Lip / Chin / Nose" at bounding box center [158, 350] width 223 height 11
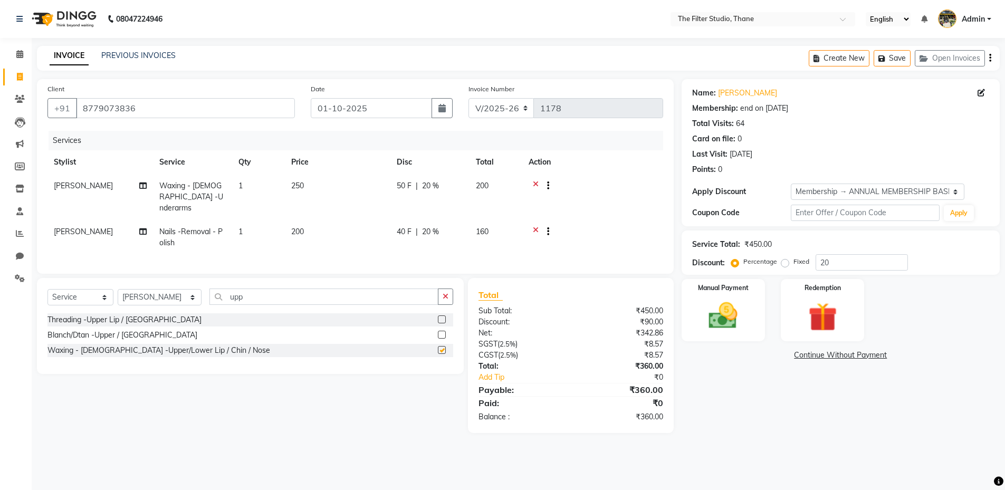
checkbox input "false"
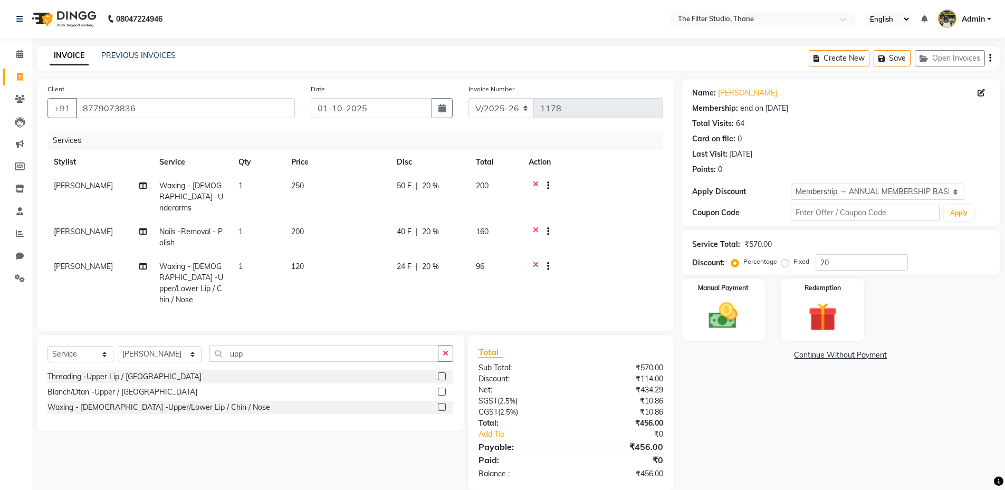
click at [534, 261] on icon at bounding box center [536, 267] width 6 height 13
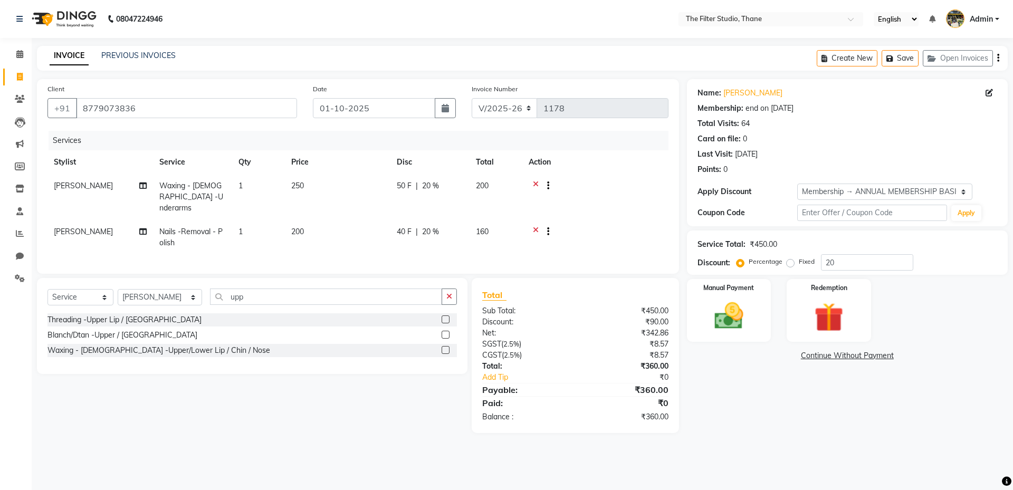
drag, startPoint x: 842, startPoint y: 52, endPoint x: 599, endPoint y: 75, distance: 244.2
click at [843, 52] on button "Create New" at bounding box center [846, 58] width 61 height 16
click at [909, 61] on button "Save" at bounding box center [899, 58] width 37 height 16
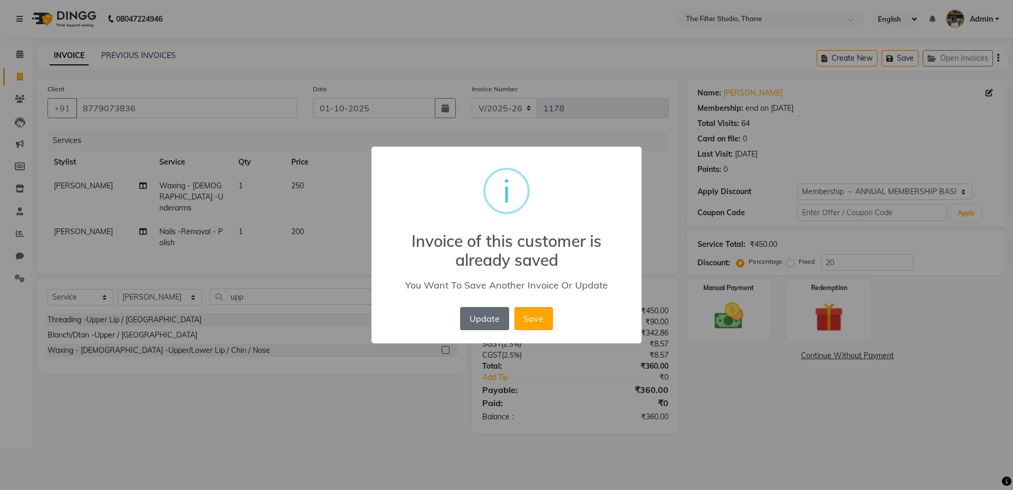
click at [494, 323] on button "Update" at bounding box center [484, 318] width 49 height 23
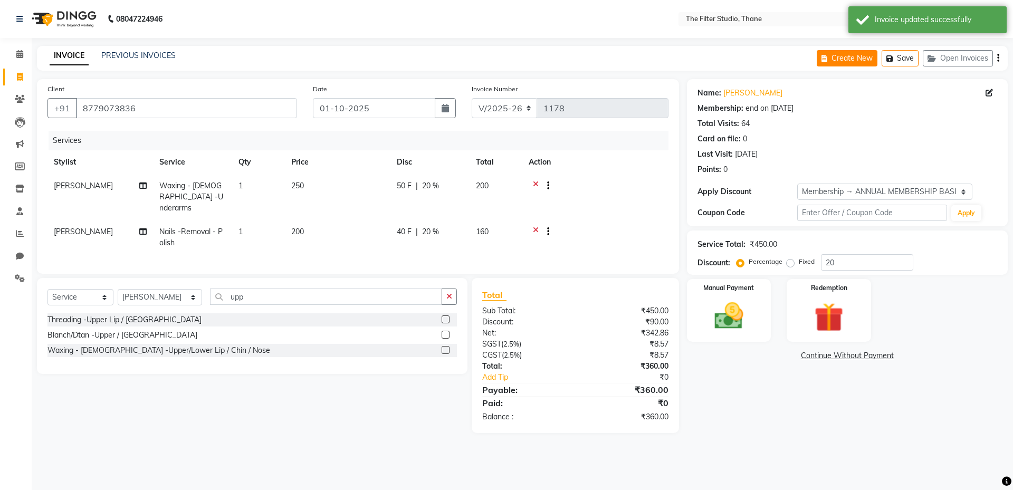
click at [841, 53] on button "Create New" at bounding box center [846, 58] width 61 height 16
select select "8024"
select select "service"
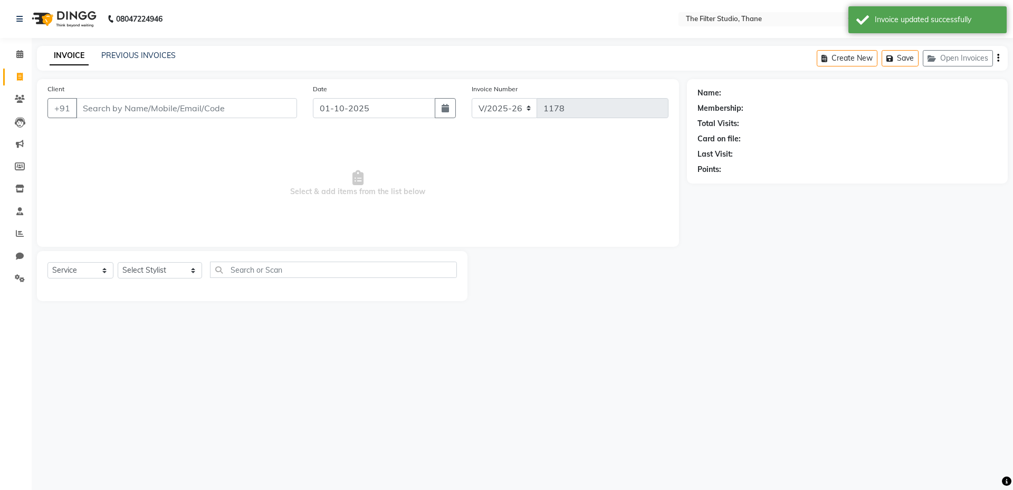
click at [135, 111] on input "Client" at bounding box center [186, 108] width 221 height 20
click at [188, 103] on input "Client" at bounding box center [186, 108] width 221 height 20
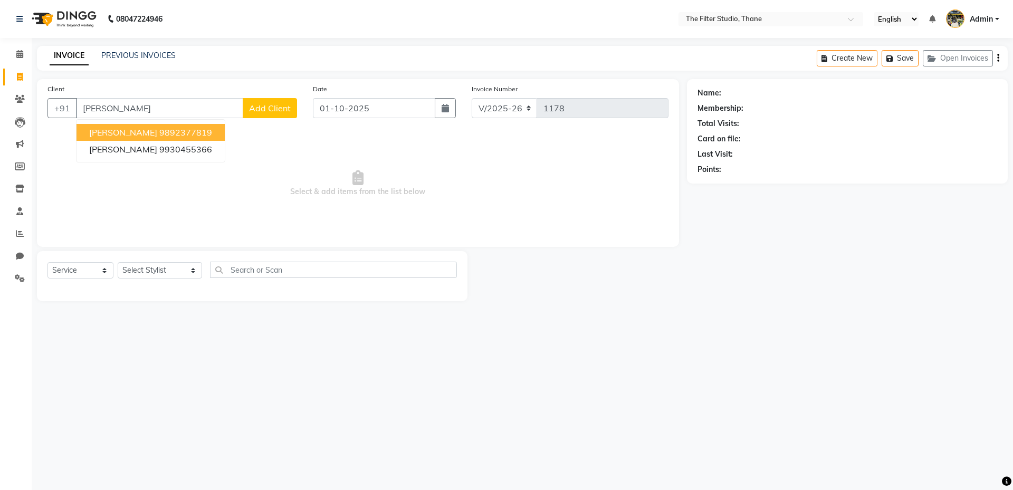
click at [201, 127] on ngb-highlight "9892377819" at bounding box center [185, 132] width 53 height 11
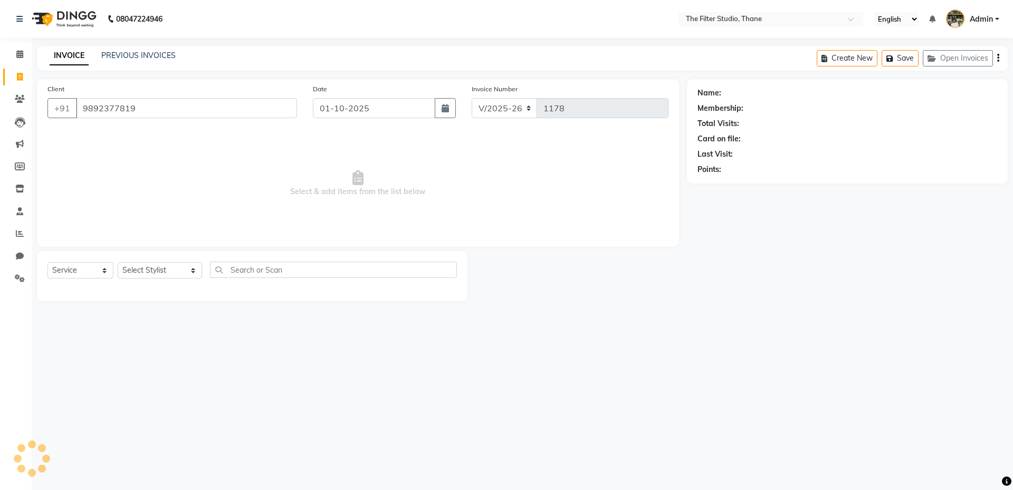
type input "9892377819"
select select "1: Object"
